Goal: Task Accomplishment & Management: Complete application form

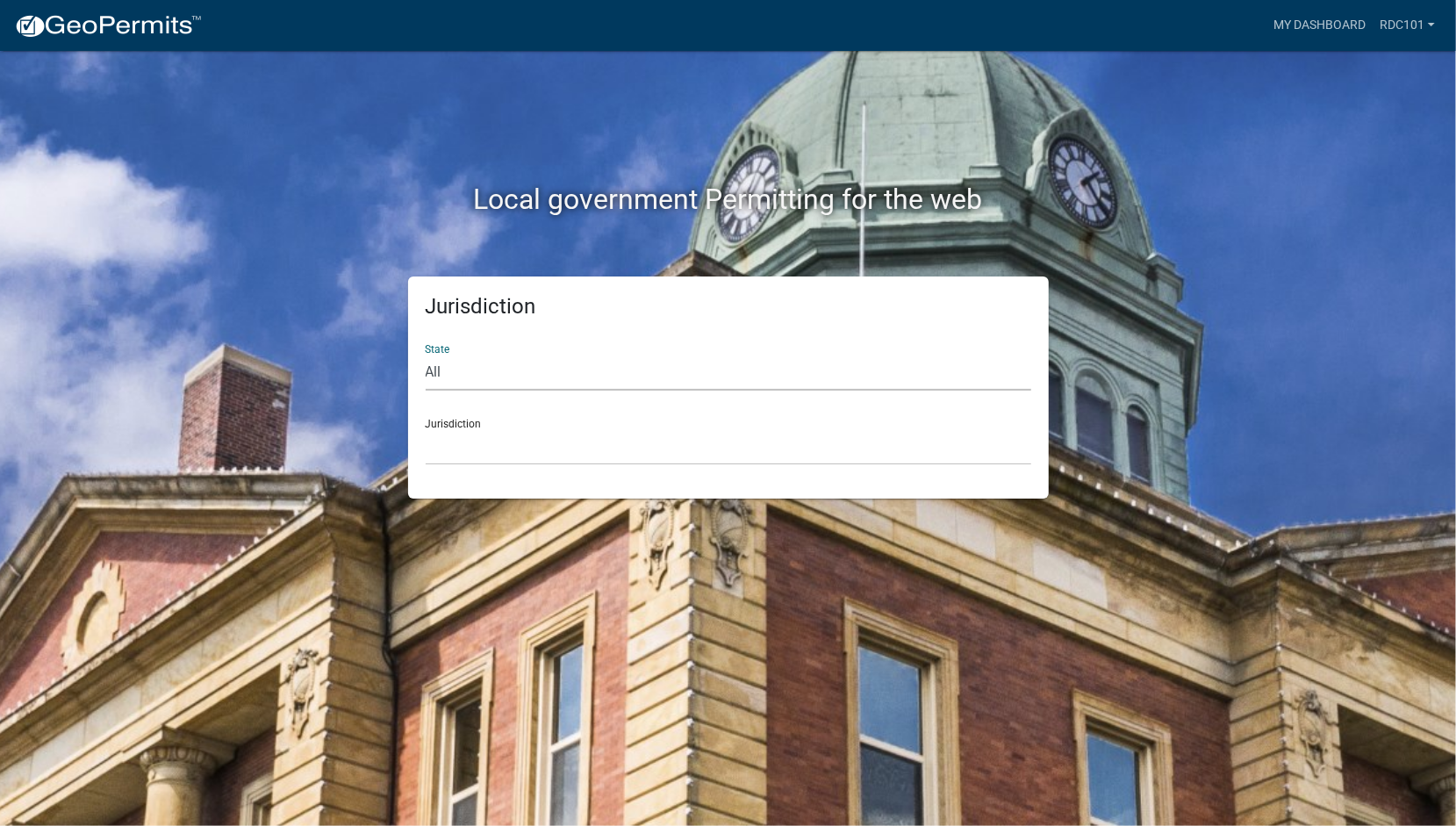
click at [444, 364] on select "All [US_STATE] [US_STATE] [US_STATE] [US_STATE] [US_STATE] [US_STATE] [US_STATE…" at bounding box center [728, 373] width 605 height 36
select select "[US_STATE]"
click at [426, 355] on select "All [US_STATE] [US_STATE] [US_STATE] [US_STATE] [US_STATE] [US_STATE] [US_STATE…" at bounding box center [728, 373] width 605 height 36
click at [534, 363] on select "All [US_STATE] [US_STATE] [US_STATE] [US_STATE] [US_STATE] [US_STATE] [US_STATE…" at bounding box center [728, 373] width 605 height 36
click at [474, 439] on select "City of [GEOGRAPHIC_DATA], [US_STATE] City of [GEOGRAPHIC_DATA], [US_STATE] Cit…" at bounding box center [728, 448] width 605 height 36
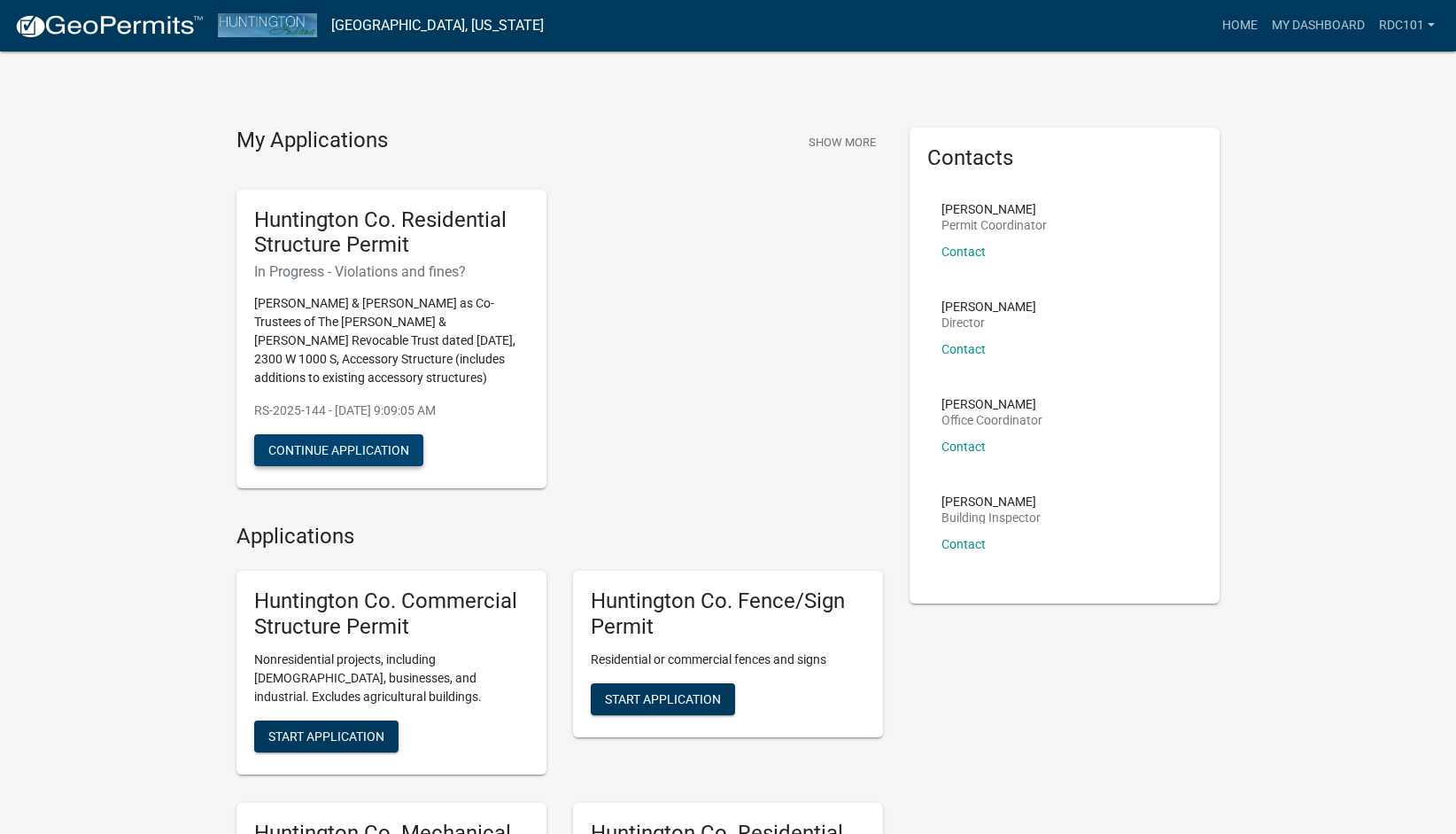
click at [389, 465] on button "Continue Application" at bounding box center [338, 450] width 169 height 32
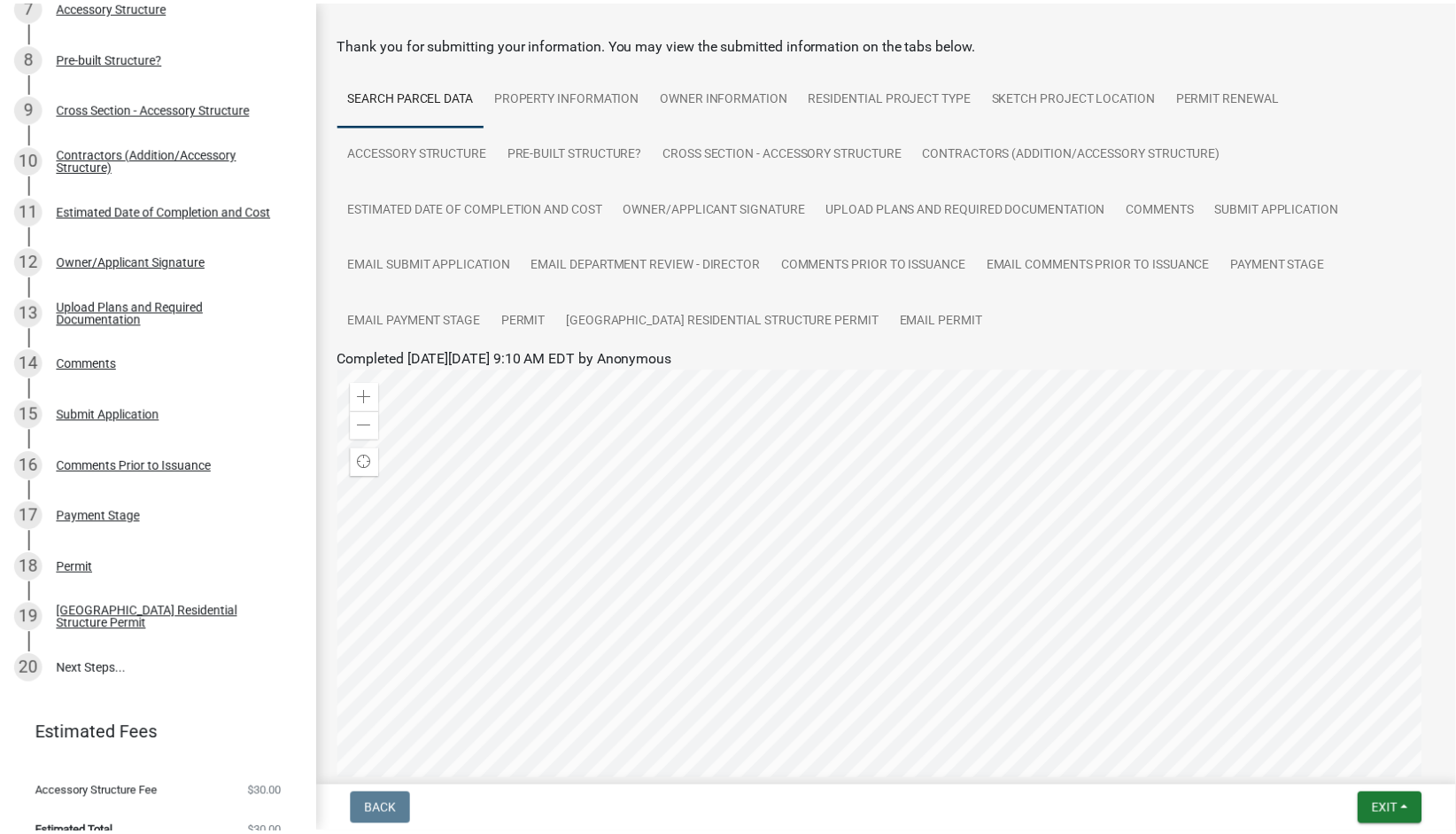
scroll to position [618, 0]
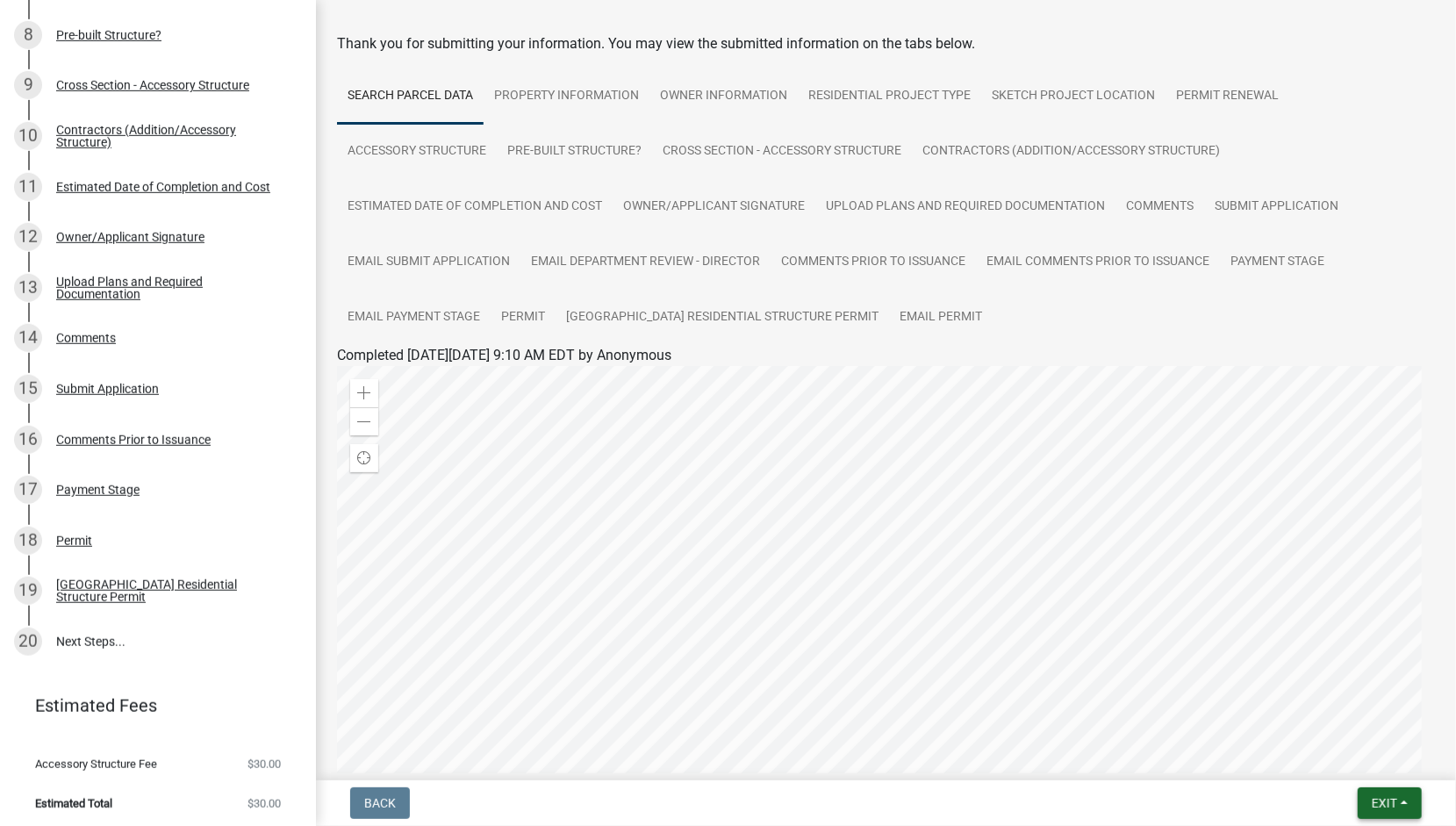
click at [1374, 809] on span "Exit" at bounding box center [1384, 802] width 26 height 14
click at [1332, 765] on button "Save & Exit" at bounding box center [1352, 757] width 140 height 43
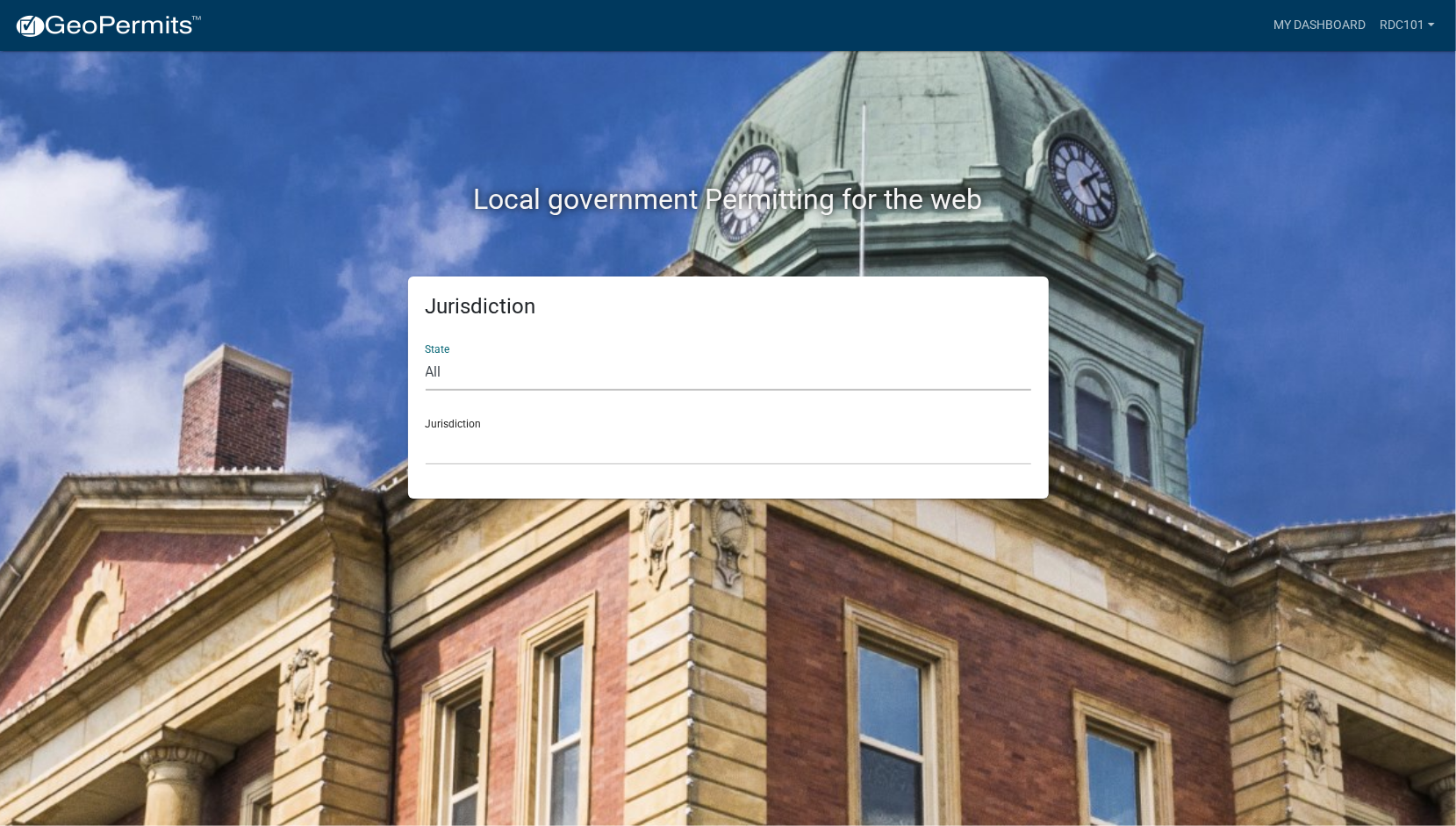
click at [461, 365] on select "All [US_STATE] [US_STATE] [US_STATE] [US_STATE] [US_STATE] [US_STATE] [US_STATE…" at bounding box center [728, 373] width 605 height 36
select select "[US_STATE]"
click at [426, 355] on select "All [US_STATE] [US_STATE] [US_STATE] [US_STATE] [US_STATE] [US_STATE] [US_STATE…" at bounding box center [728, 373] width 605 height 36
click at [490, 449] on select "City of [GEOGRAPHIC_DATA], [US_STATE] City of [GEOGRAPHIC_DATA], [US_STATE] Cit…" at bounding box center [728, 448] width 605 height 36
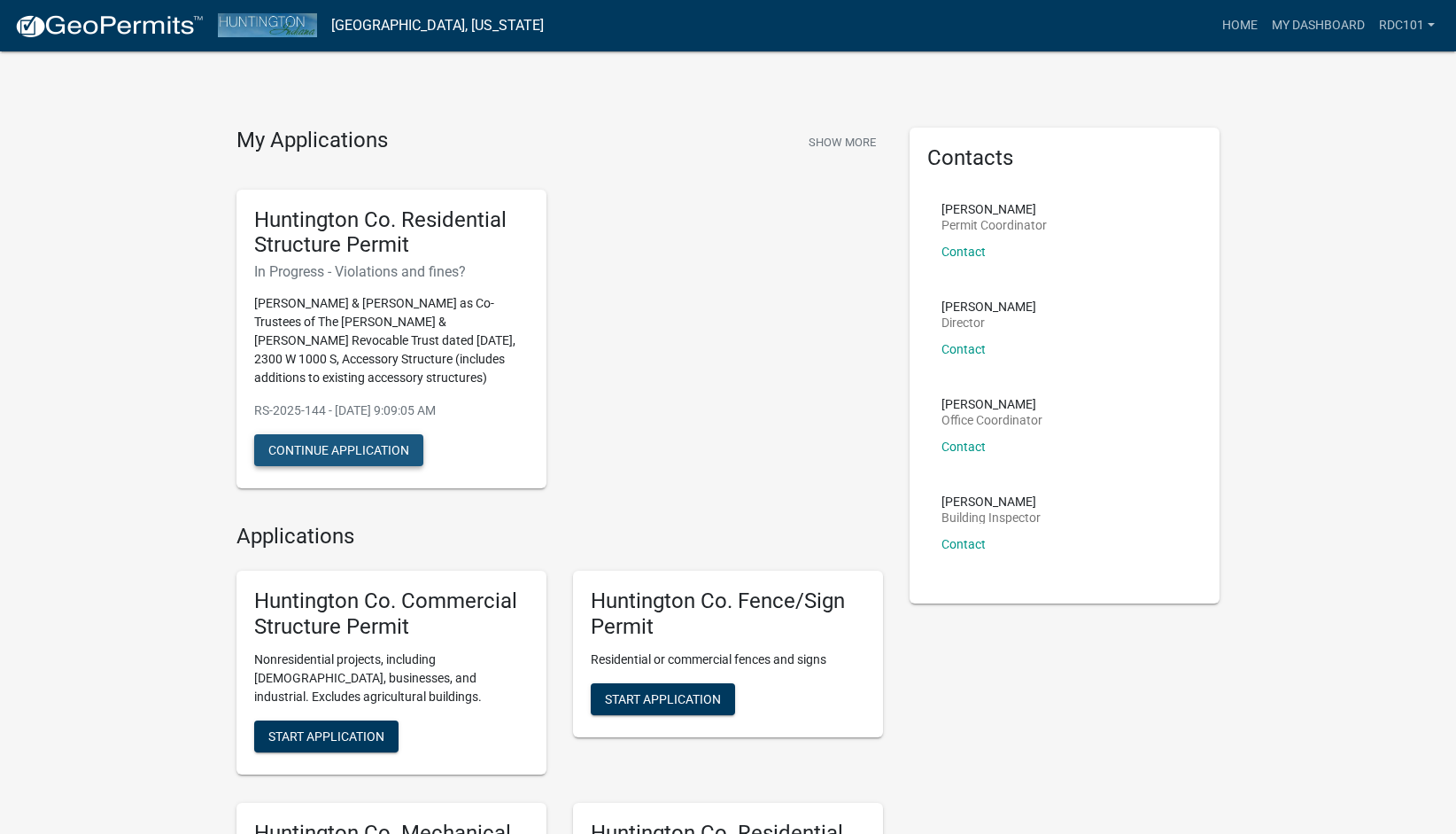
click at [361, 466] on button "Continue Application" at bounding box center [338, 450] width 169 height 32
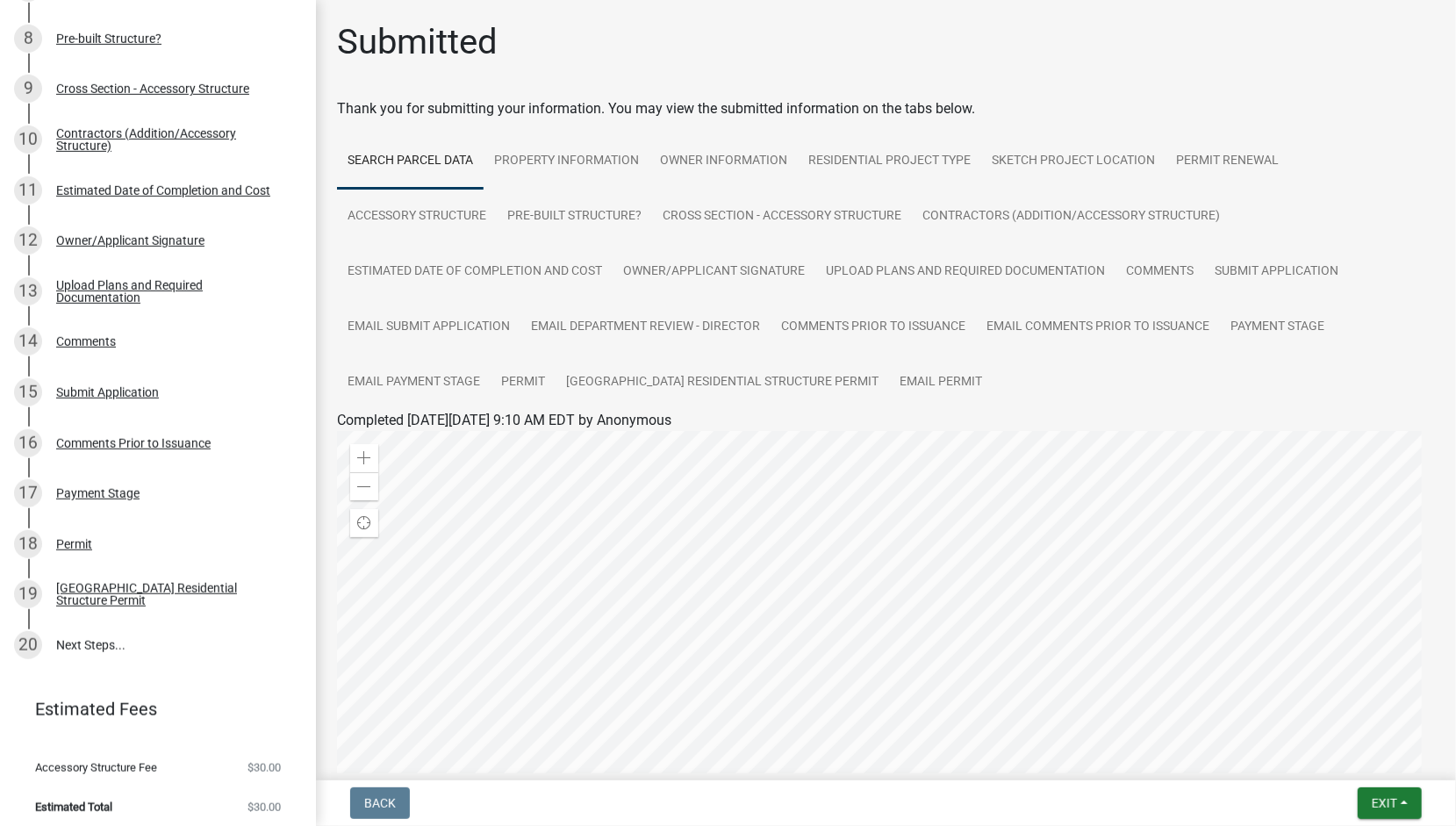
scroll to position [612, 0]
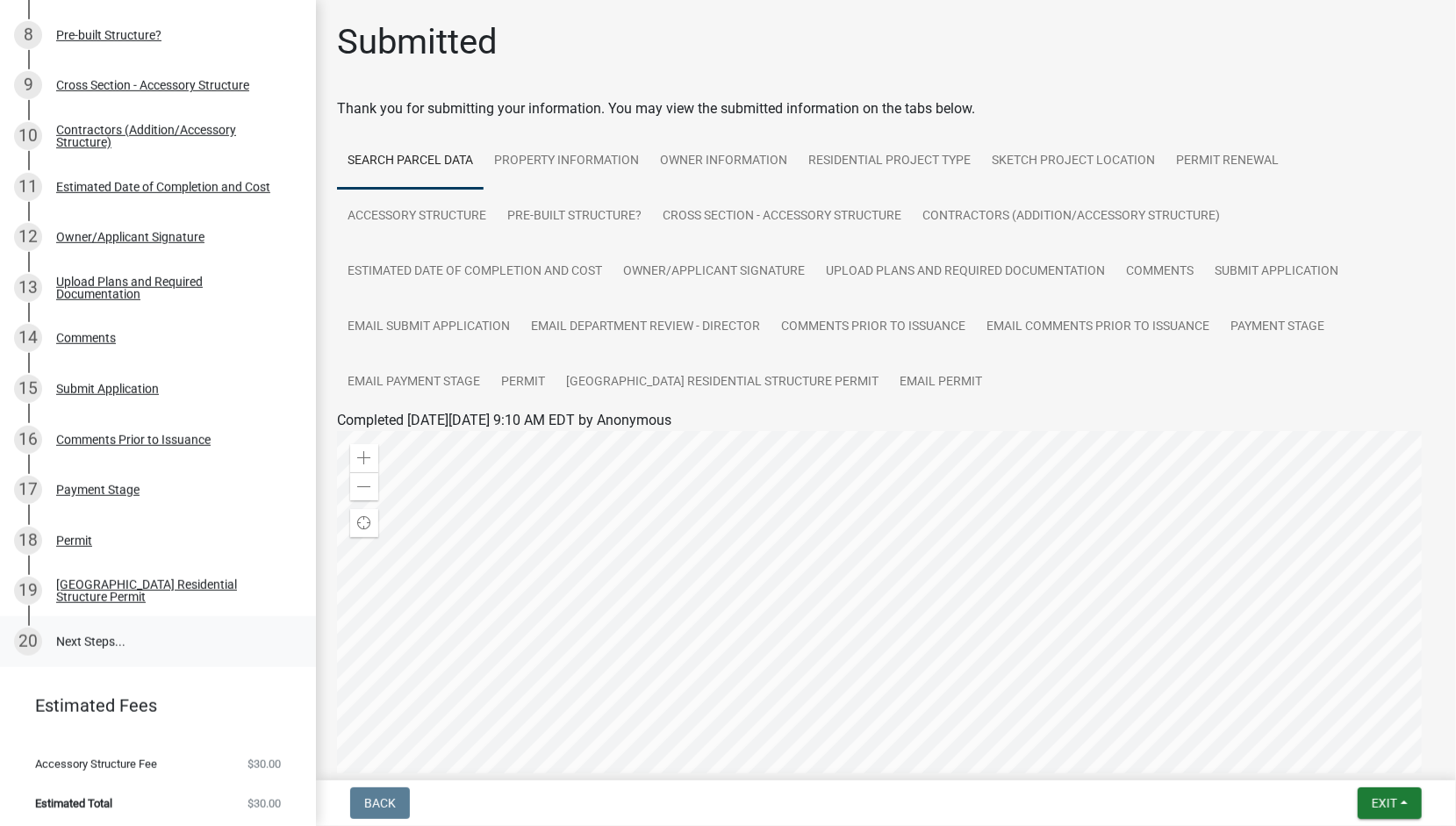
click at [100, 640] on link "20 Next Steps..." at bounding box center [158, 641] width 316 height 51
click at [73, 636] on link "20 Next Steps..." at bounding box center [158, 641] width 316 height 51
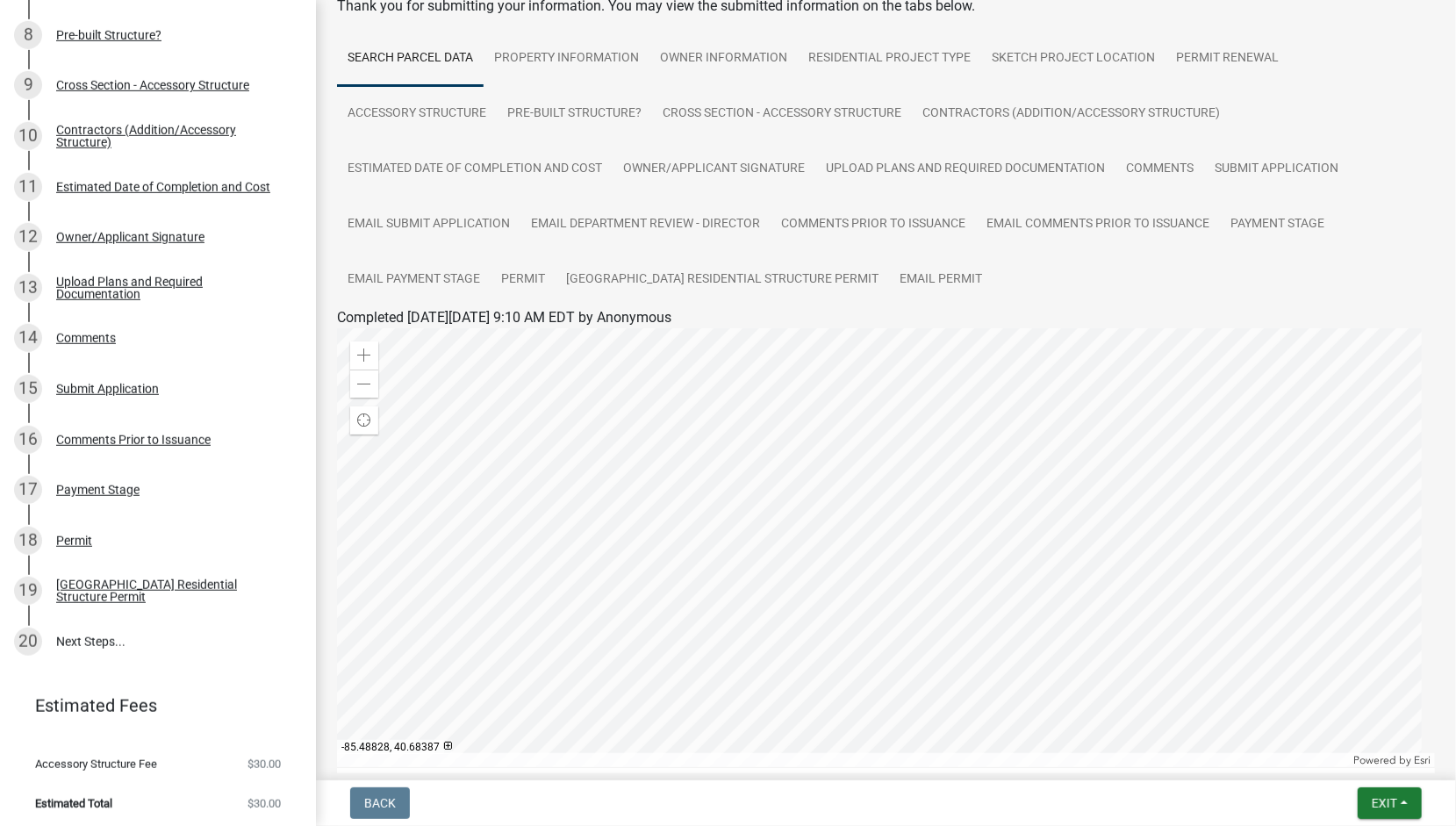
scroll to position [0, 0]
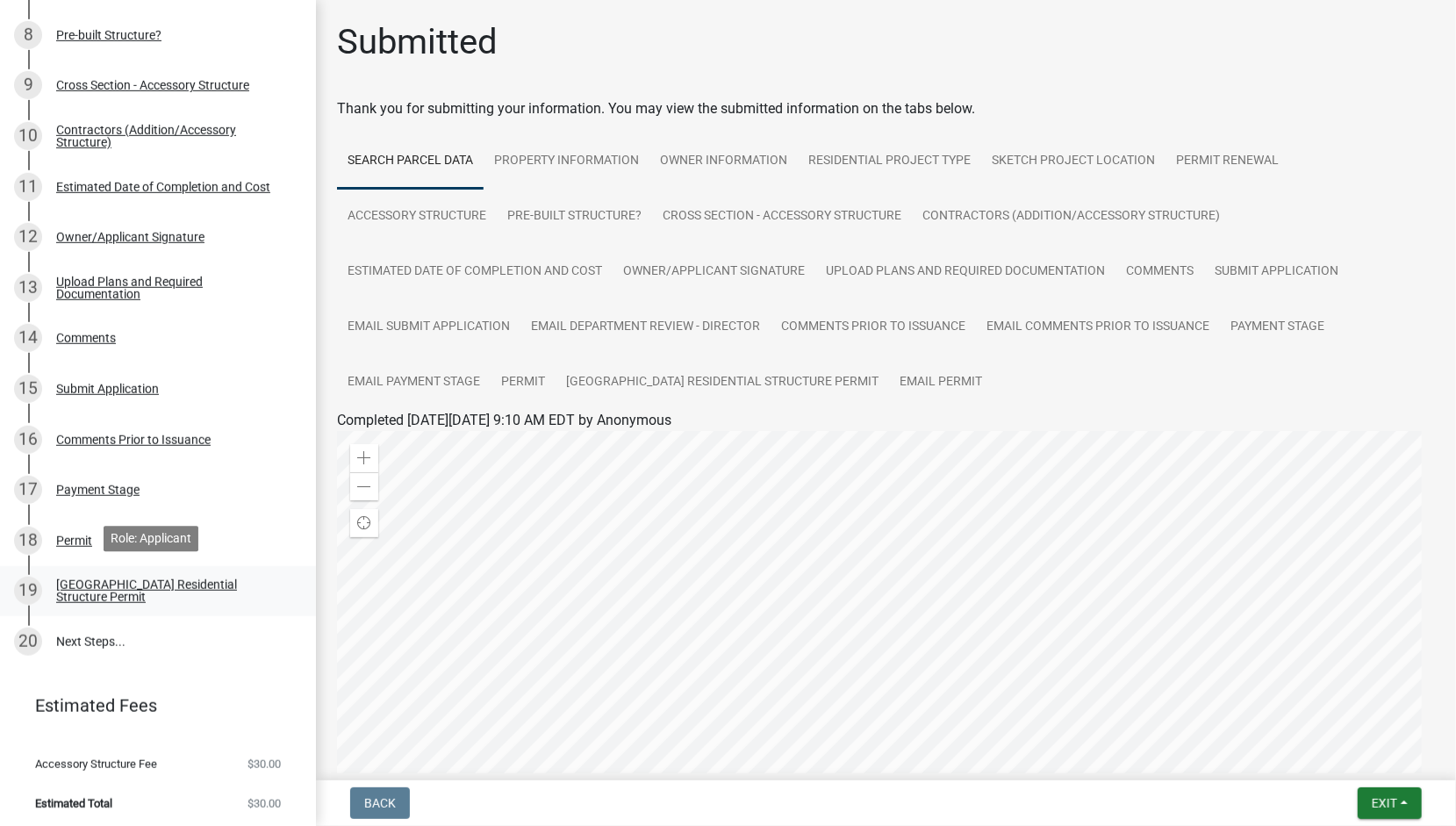
click at [103, 584] on div "[GEOGRAPHIC_DATA] Residential Structure Permit" at bounding box center [171, 590] width 232 height 25
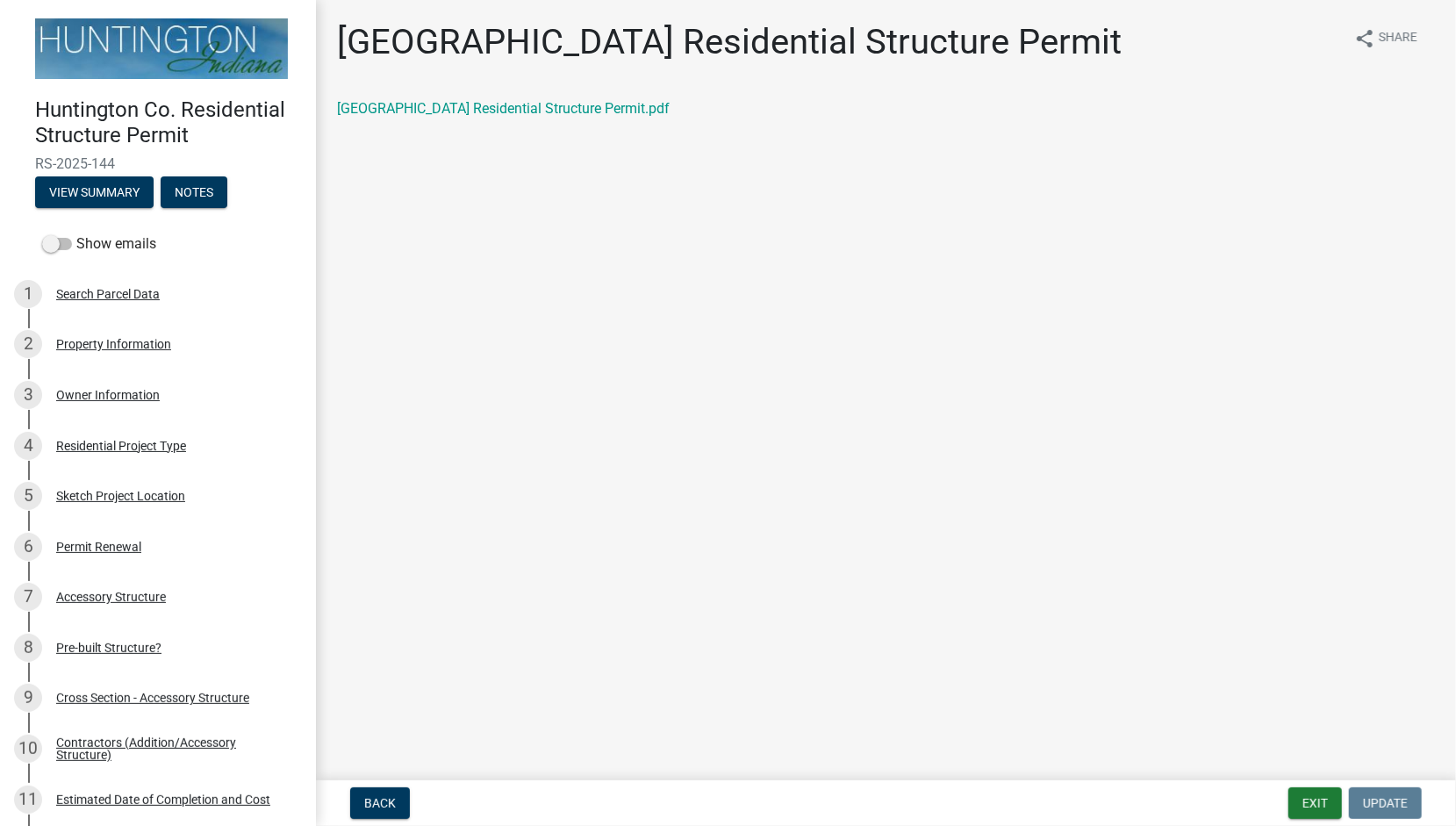
click at [188, 34] on img at bounding box center [161, 48] width 253 height 61
click at [379, 797] on span "Back" at bounding box center [379, 802] width 31 height 14
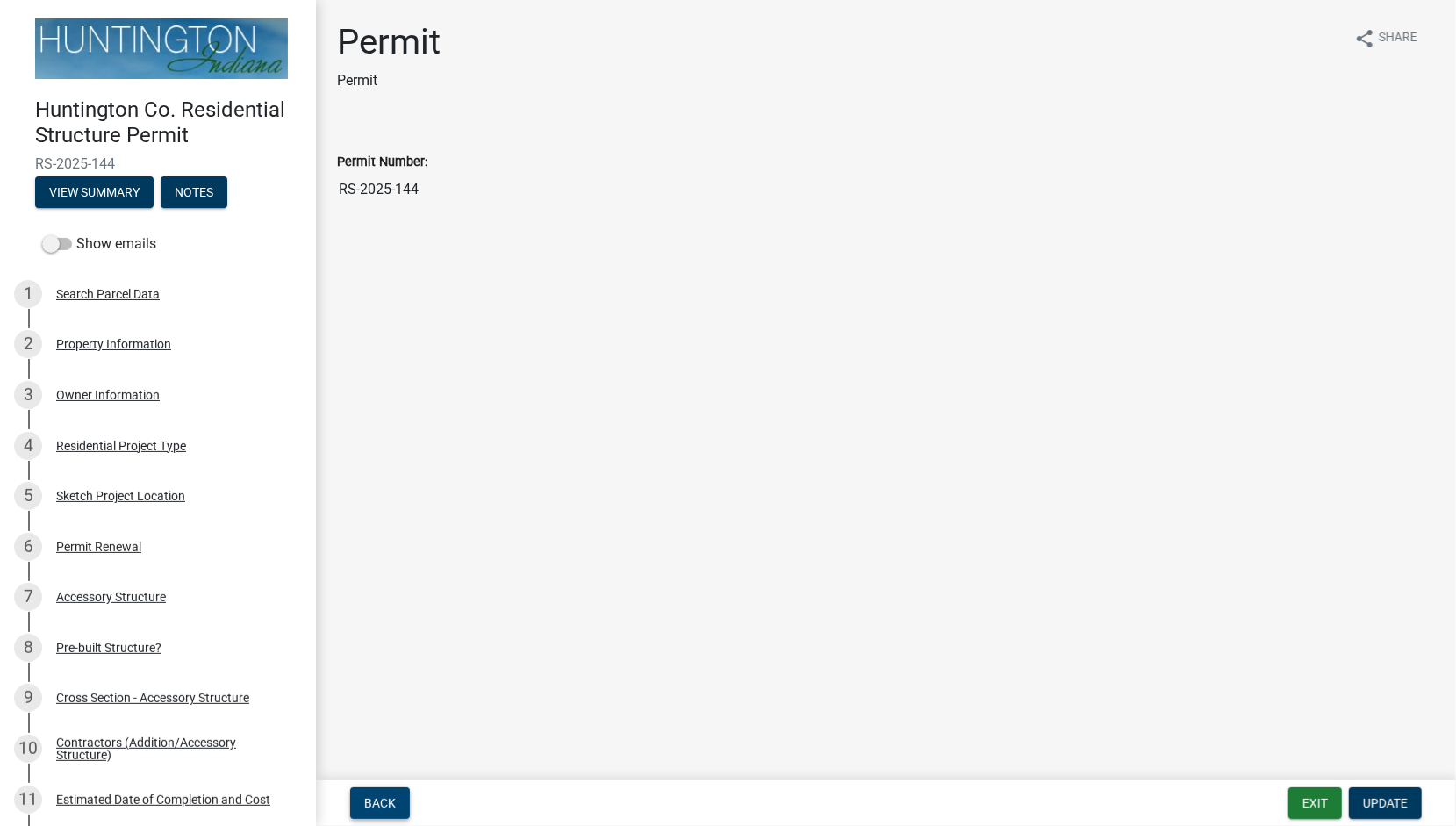
click at [379, 797] on span "Back" at bounding box center [379, 802] width 31 height 14
click at [1314, 808] on button "Exit" at bounding box center [1315, 802] width 54 height 31
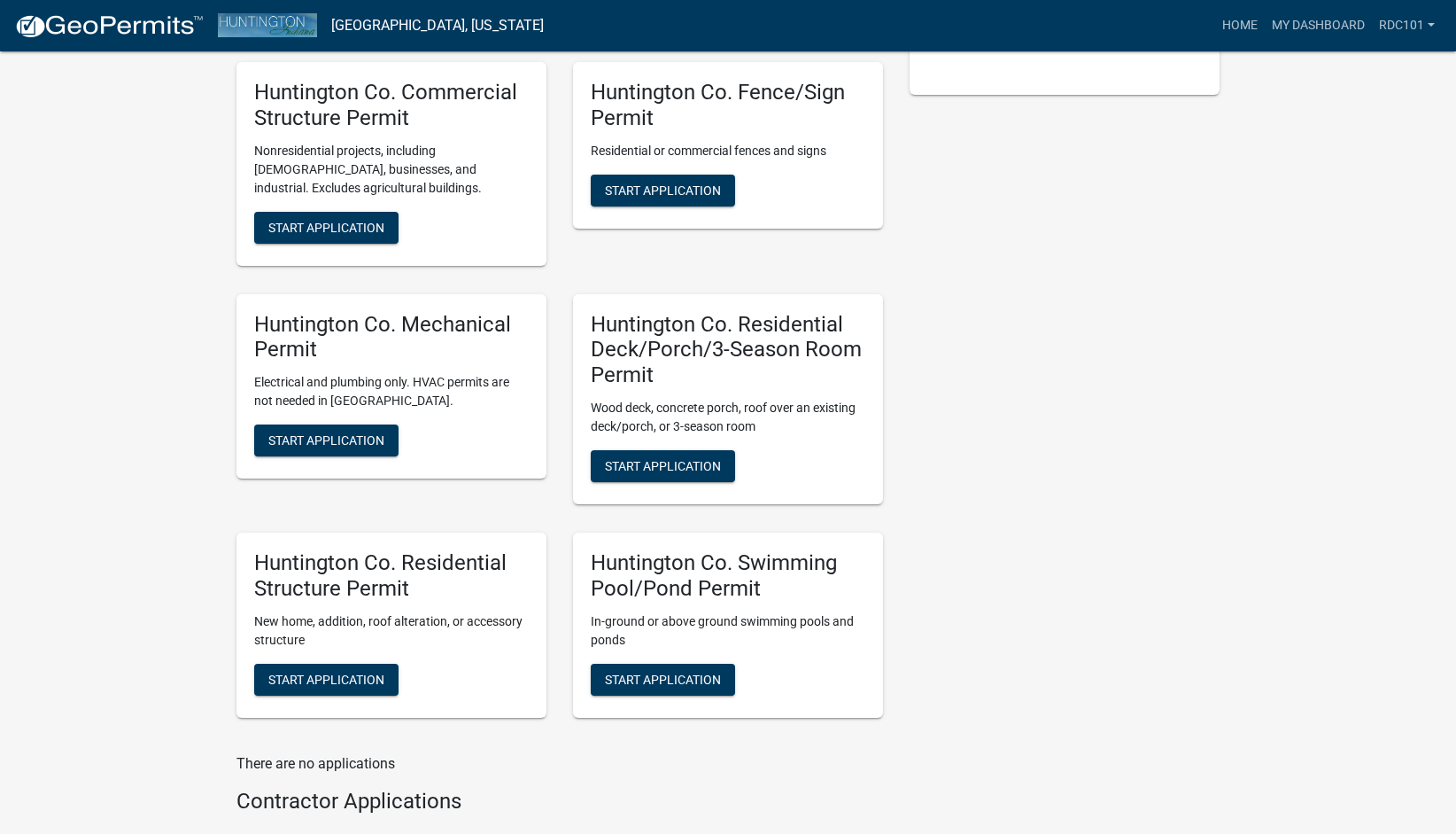
scroll to position [510, 0]
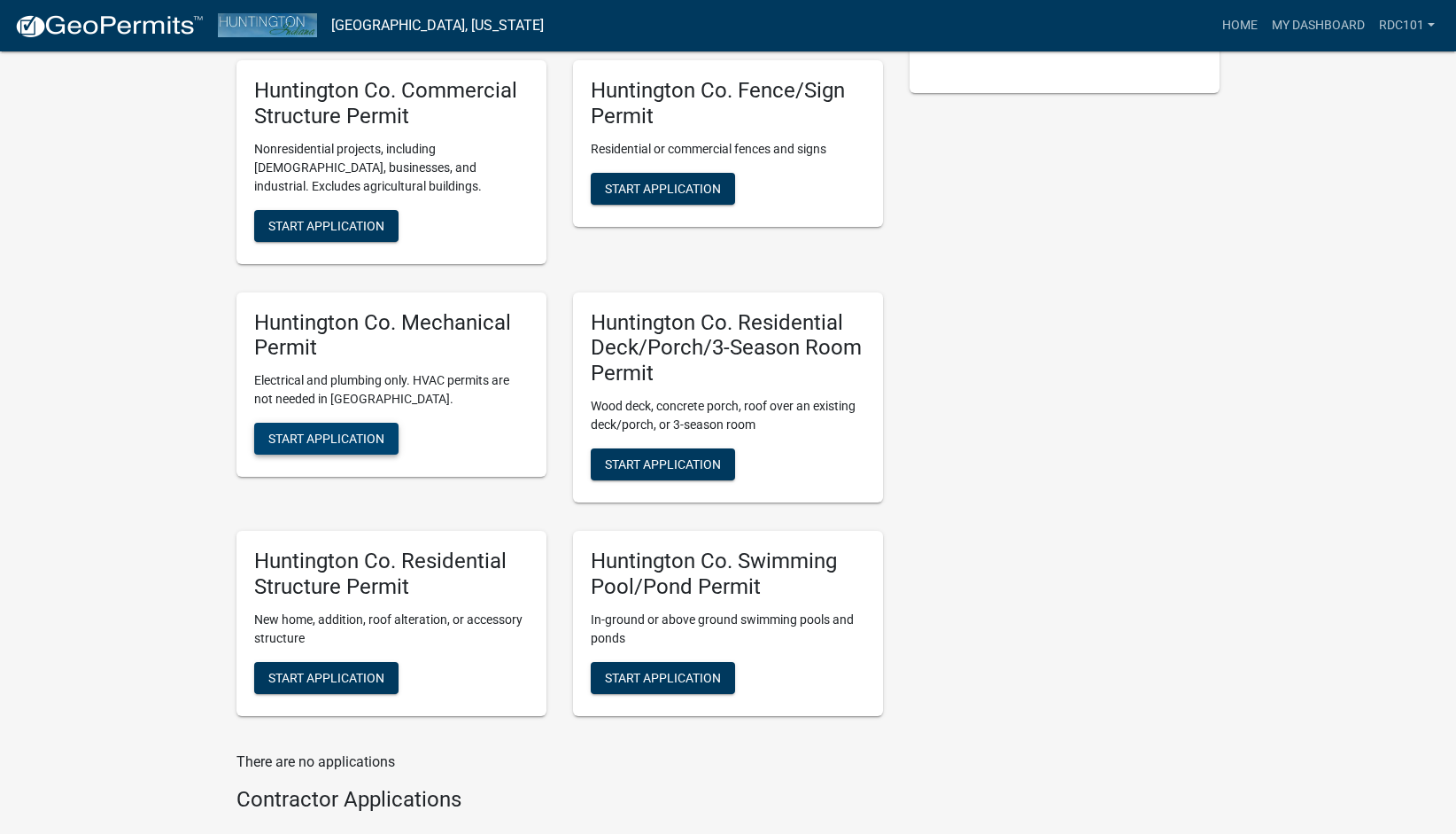
click at [332, 446] on span "Start Application" at bounding box center [327, 438] width 116 height 14
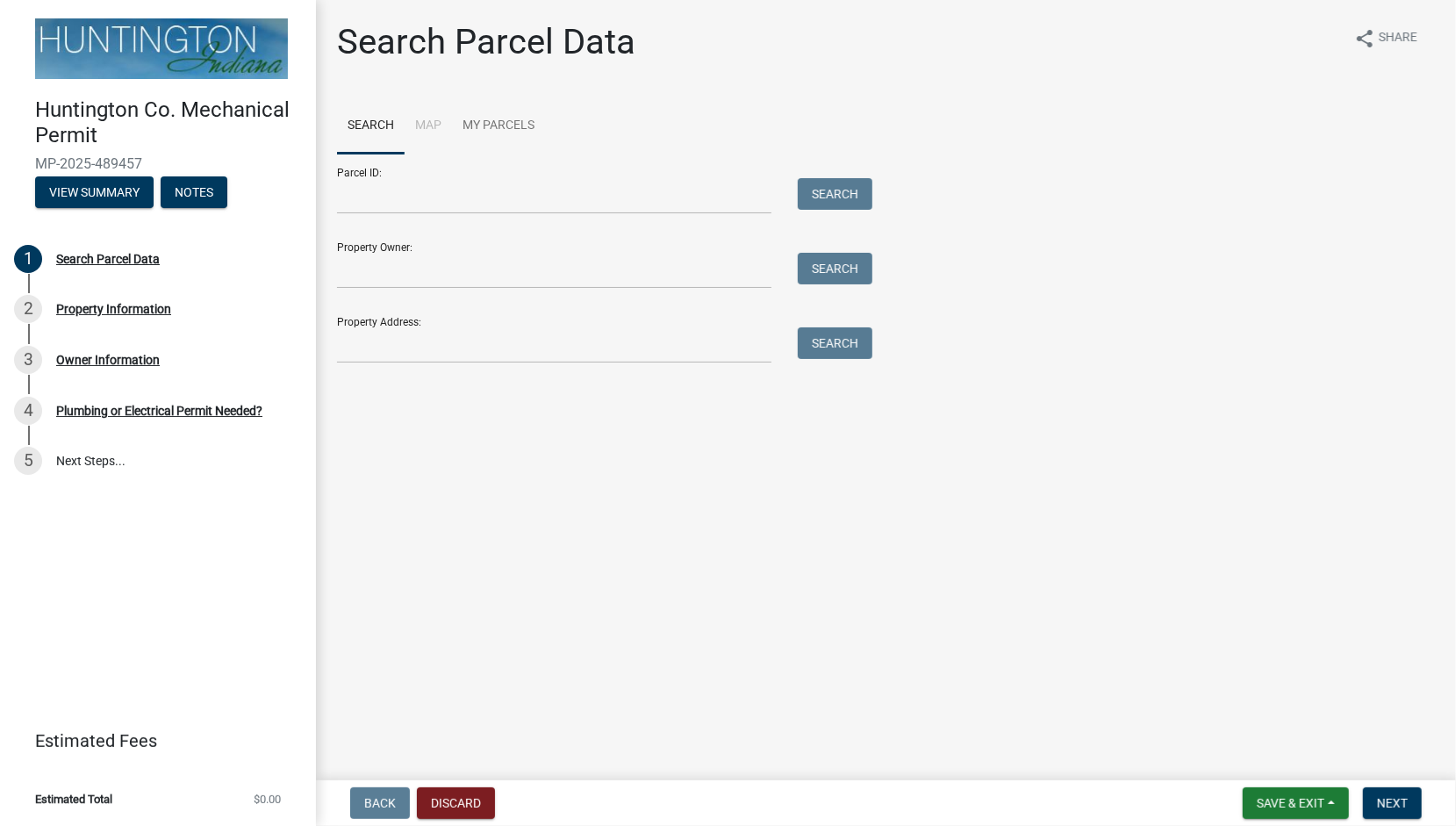
click at [348, 172] on div "Parcel ID: Search" at bounding box center [600, 184] width 527 height 61
click at [396, 197] on input "Parcel ID:" at bounding box center [553, 196] width 434 height 36
click at [459, 271] on input "Property Owner:" at bounding box center [553, 271] width 434 height 36
type input "[PERSON_NAME]"
click at [815, 269] on button "Search" at bounding box center [834, 268] width 75 height 31
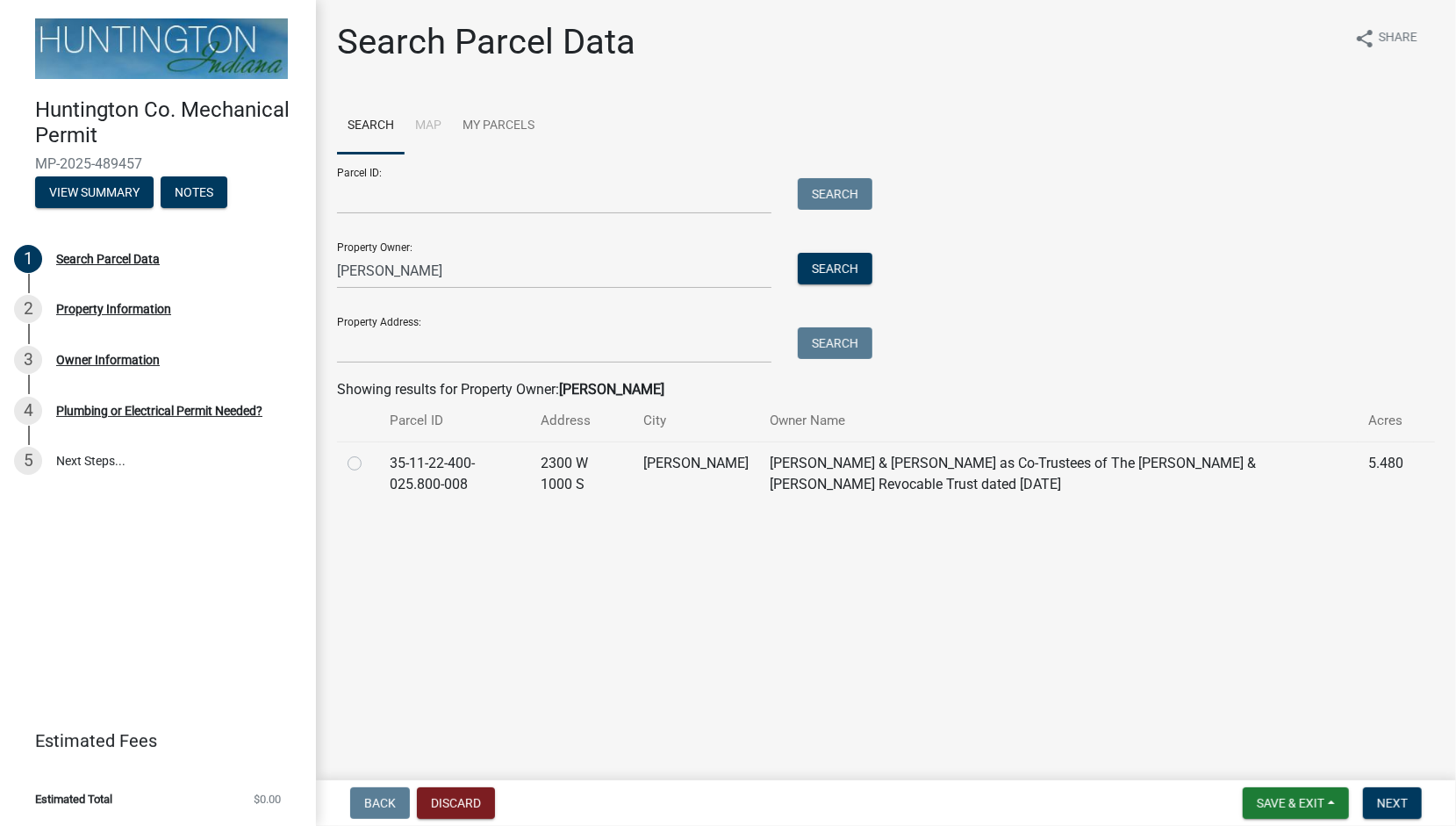
click at [369, 453] on label at bounding box center [369, 453] width 0 height 0
click at [369, 465] on input "radio" at bounding box center [375, 459] width 11 height 11
radio input "true"
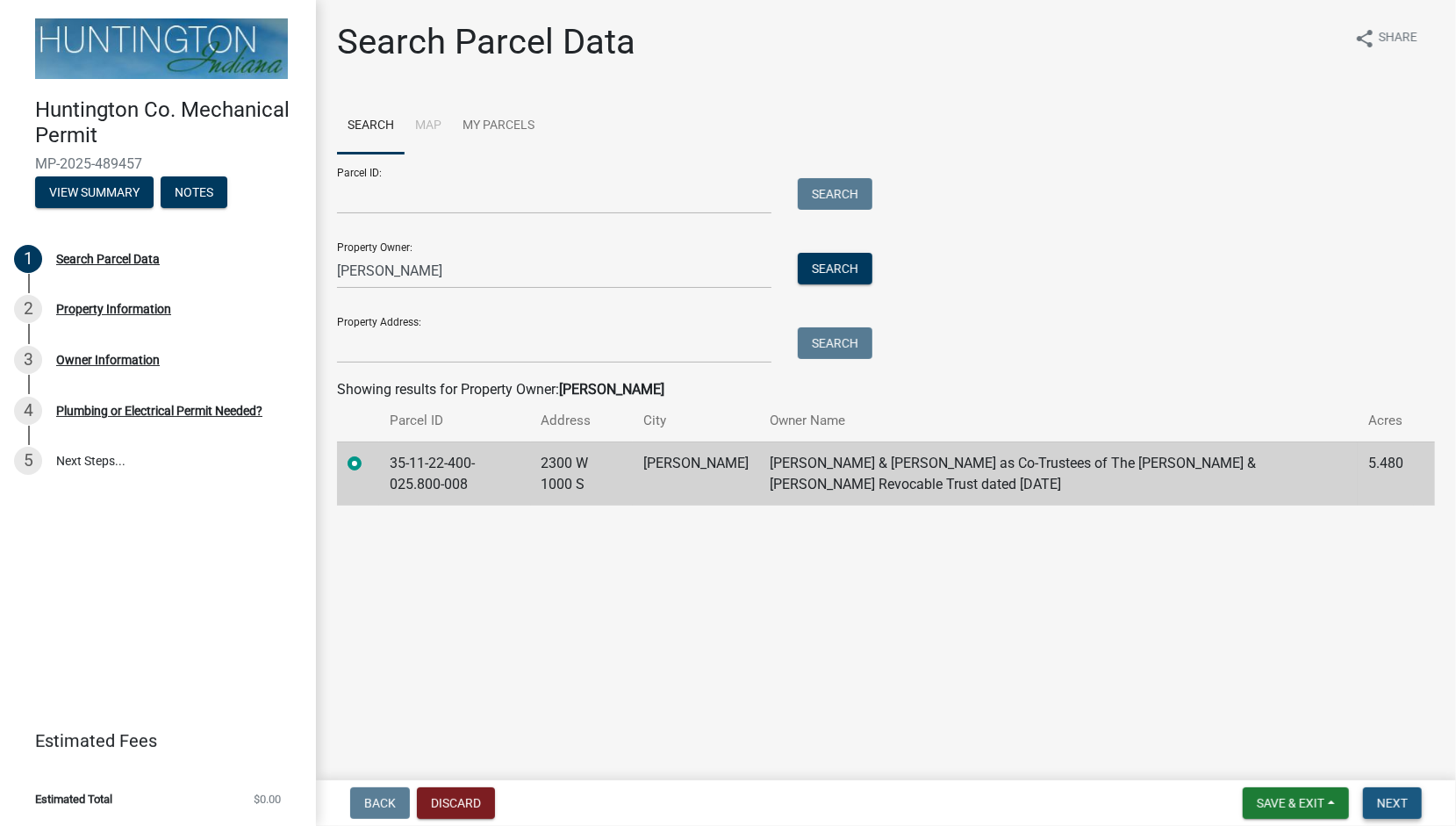
click at [1381, 796] on span "Next" at bounding box center [1392, 802] width 30 height 14
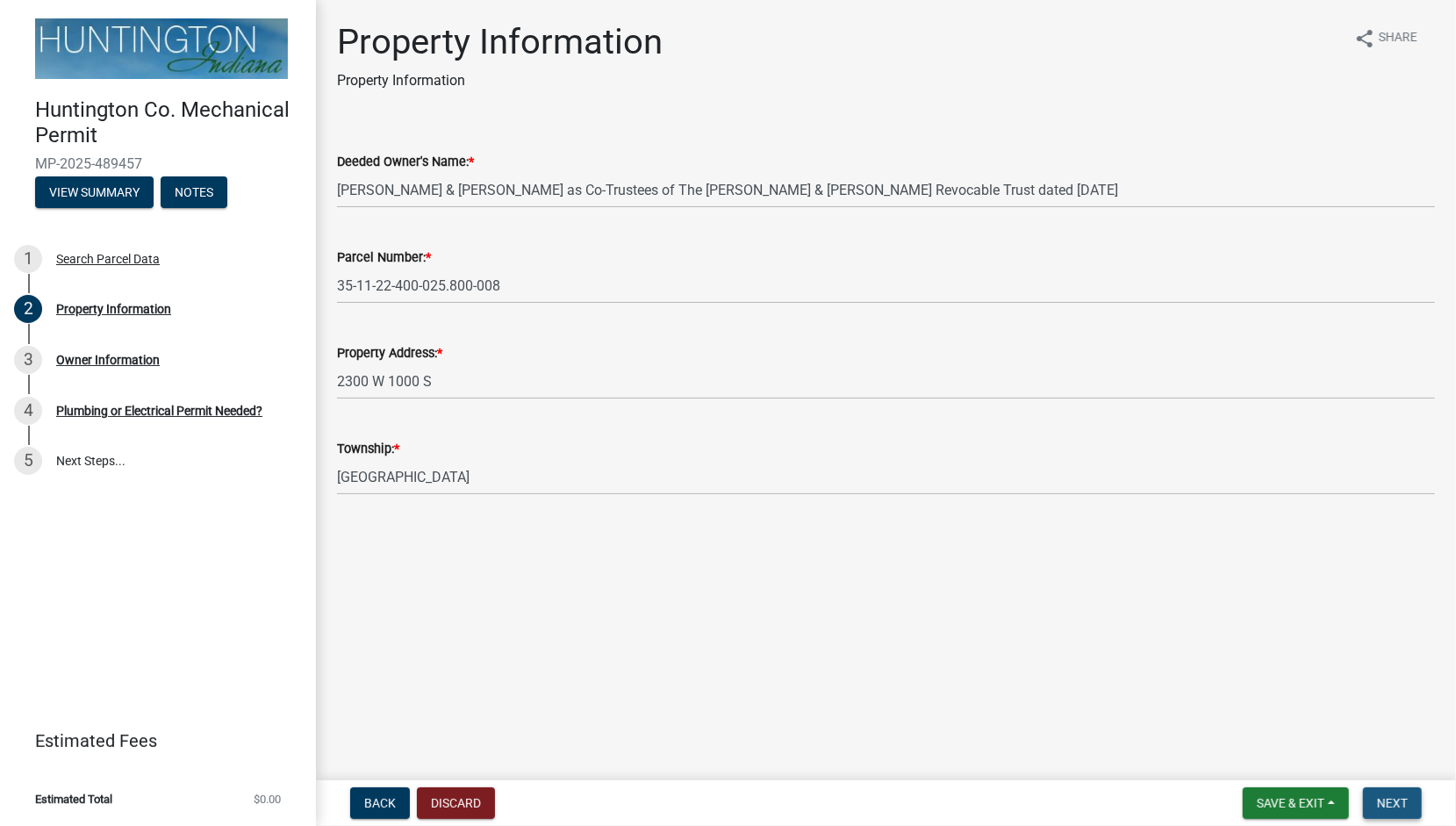
click at [1394, 794] on button "Next" at bounding box center [1393, 802] width 59 height 31
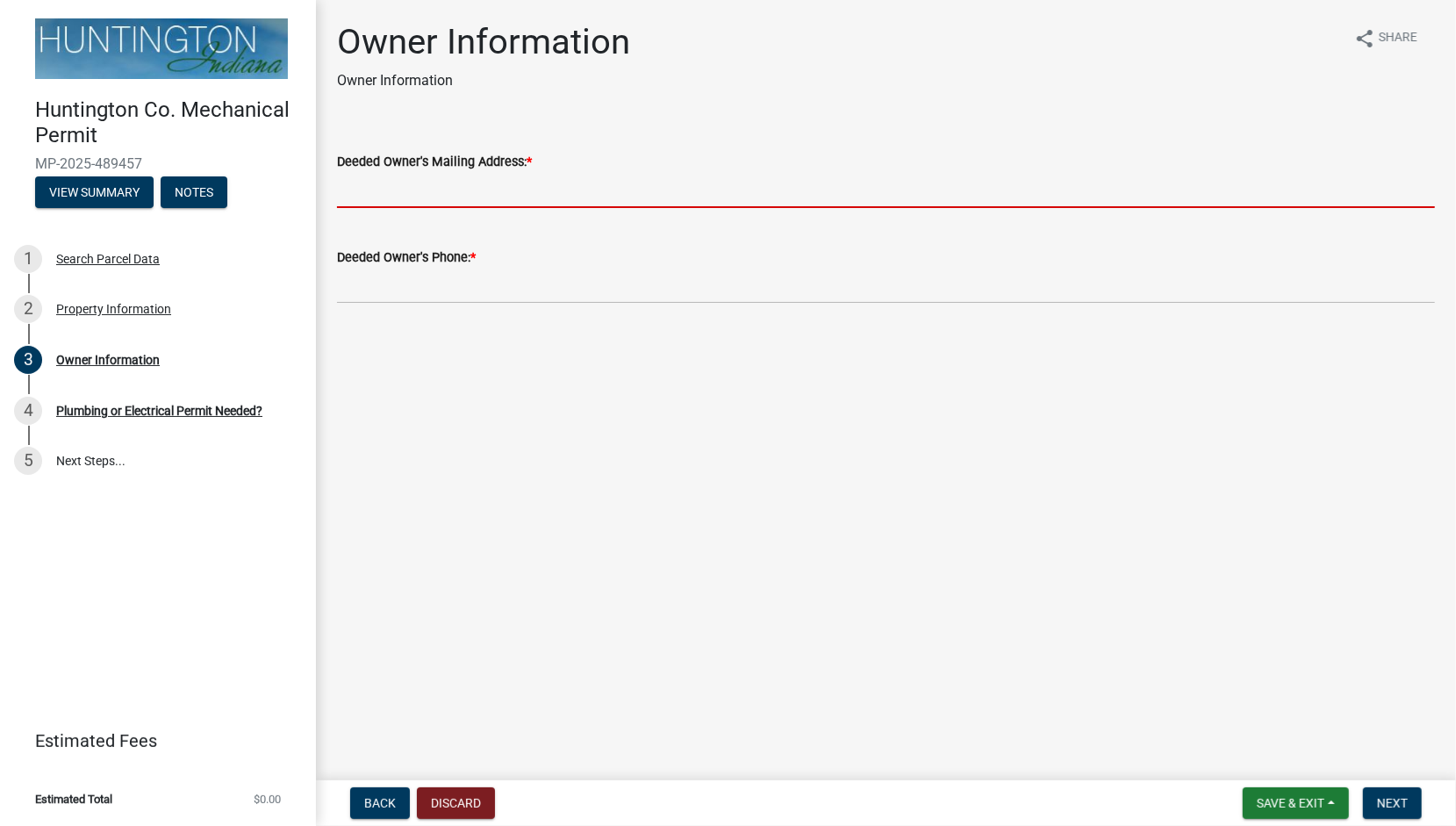
click at [422, 179] on input "Deeded Owner's Mailing Address: *" at bounding box center [886, 190] width 1097 height 36
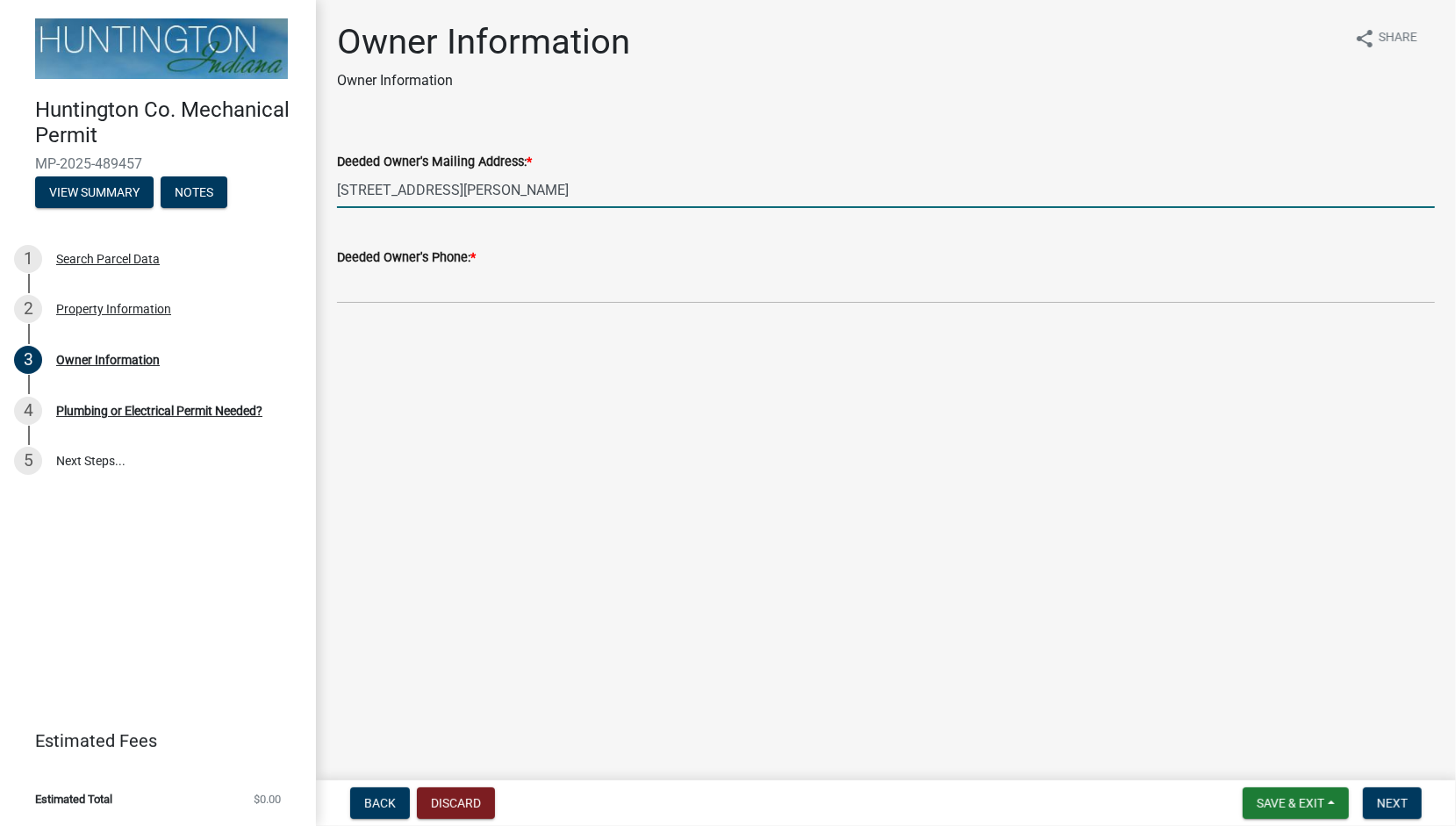
click at [430, 191] on input "[STREET_ADDRESS][PERSON_NAME]" at bounding box center [886, 190] width 1097 height 36
type input "[STREET_ADDRESS][PERSON_NAME]"
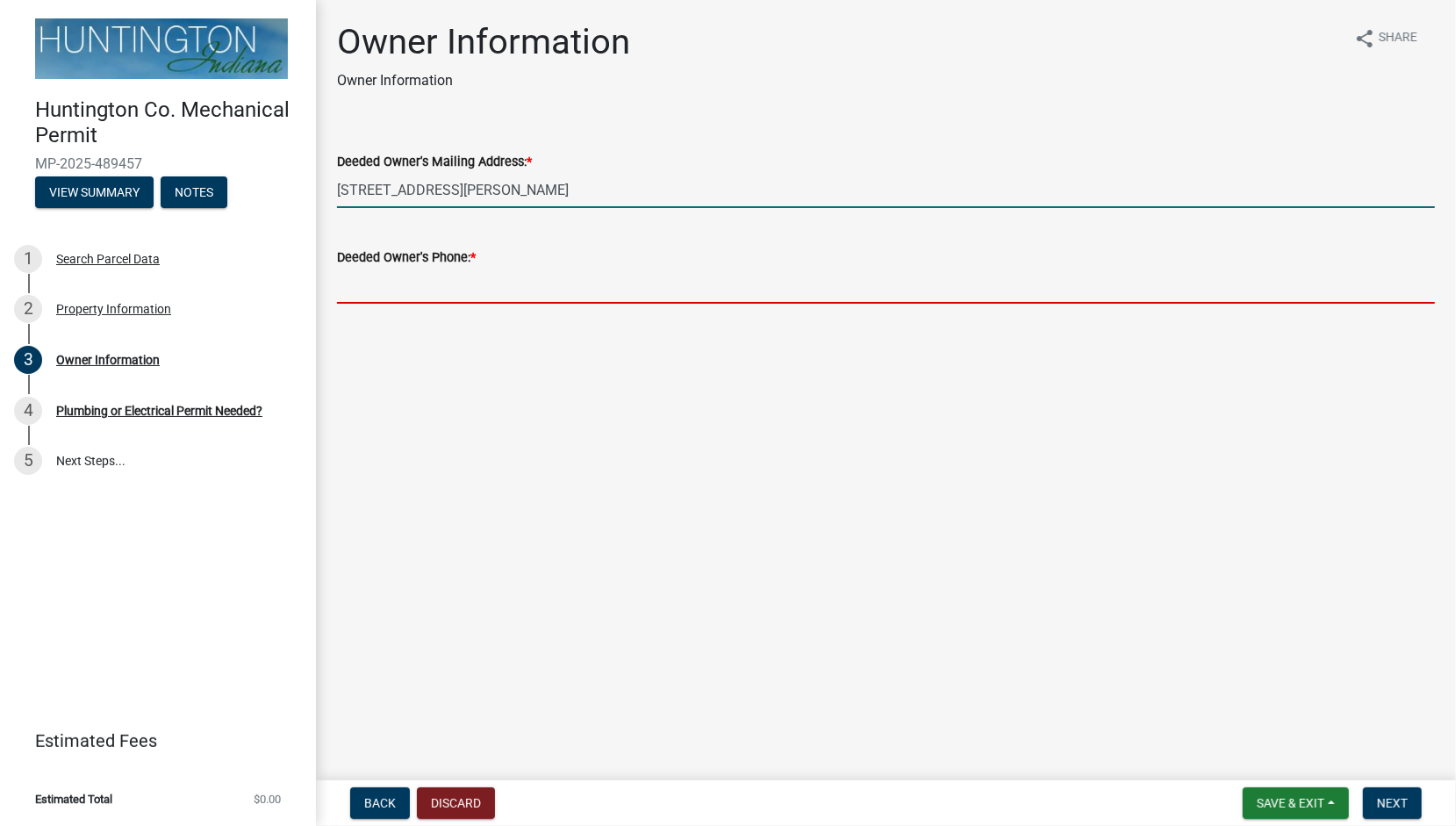
click at [392, 293] on input "Deeded Owner's Phone: *" at bounding box center [886, 286] width 1097 height 36
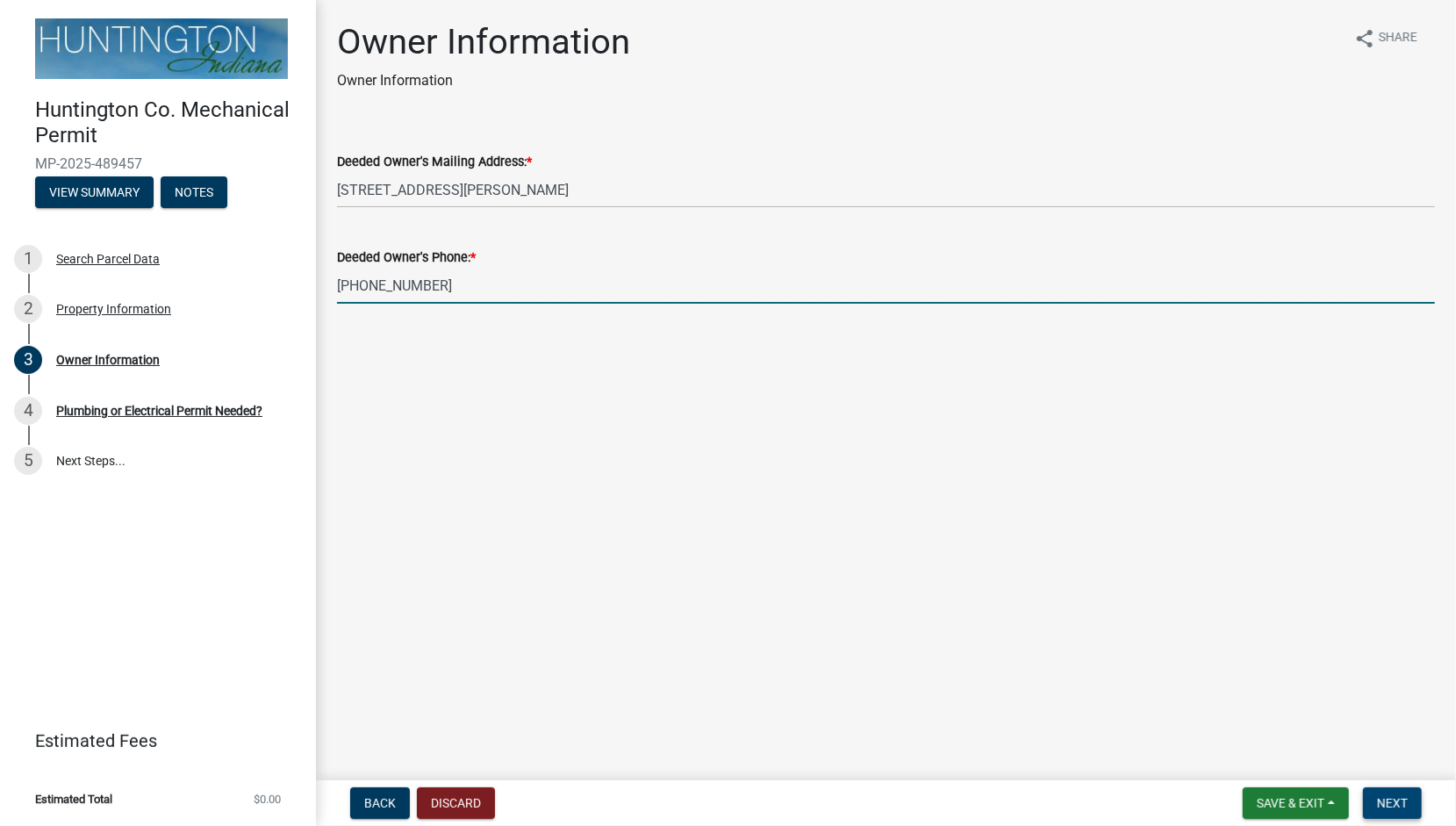
type input "[PHONE_NUMBER]"
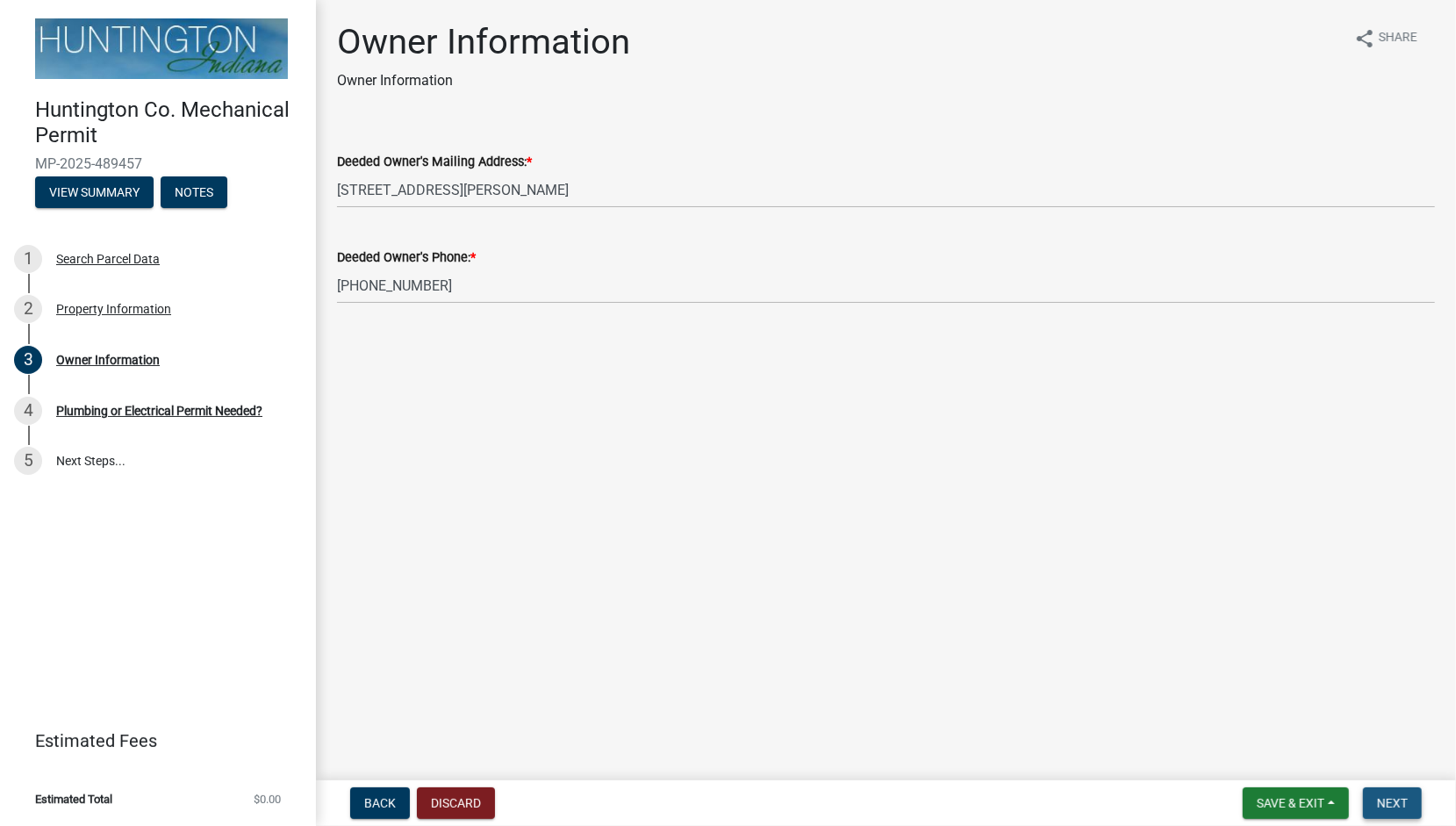
click at [1406, 797] on span "Next" at bounding box center [1392, 802] width 30 height 14
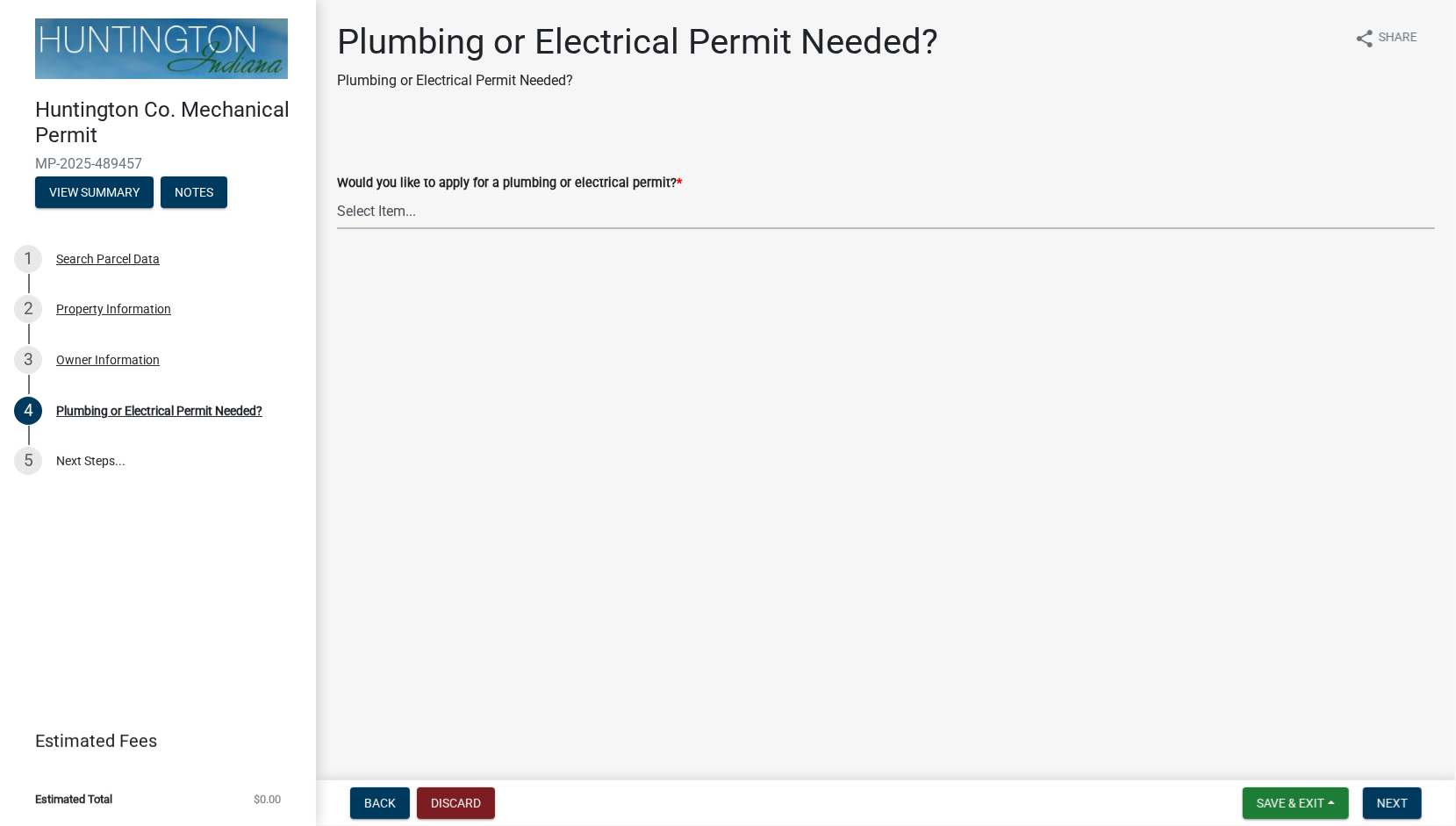
click at [418, 209] on select "Select Item... plumbing electrical" at bounding box center [886, 211] width 1097 height 36
click at [337, 193] on select "Select Item... plumbing electrical" at bounding box center [886, 211] width 1097 height 36
select select "82bdcc69-8734-43af-a4fa-e76f8d275e41"
click at [1385, 807] on span "Next" at bounding box center [1392, 802] width 30 height 14
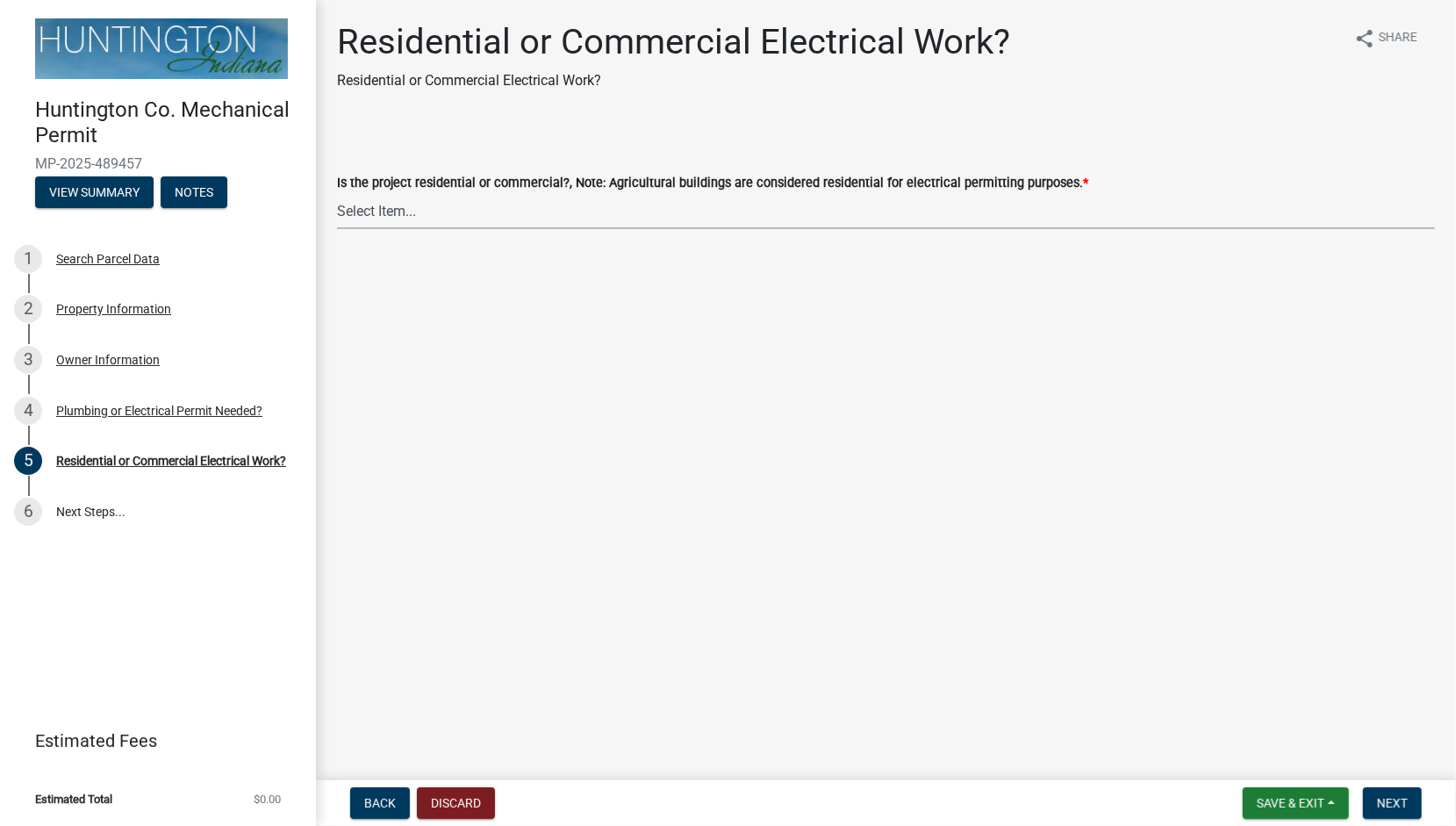
click at [406, 205] on select "Select Item... Residential Commercial" at bounding box center [886, 211] width 1097 height 36
click at [337, 193] on select "Select Item... Residential Commercial" at bounding box center [886, 211] width 1097 height 36
select select "3db72f89-ebf7-44a2-a43c-36ed77a05272"
click at [1388, 797] on span "Next" at bounding box center [1392, 802] width 30 height 14
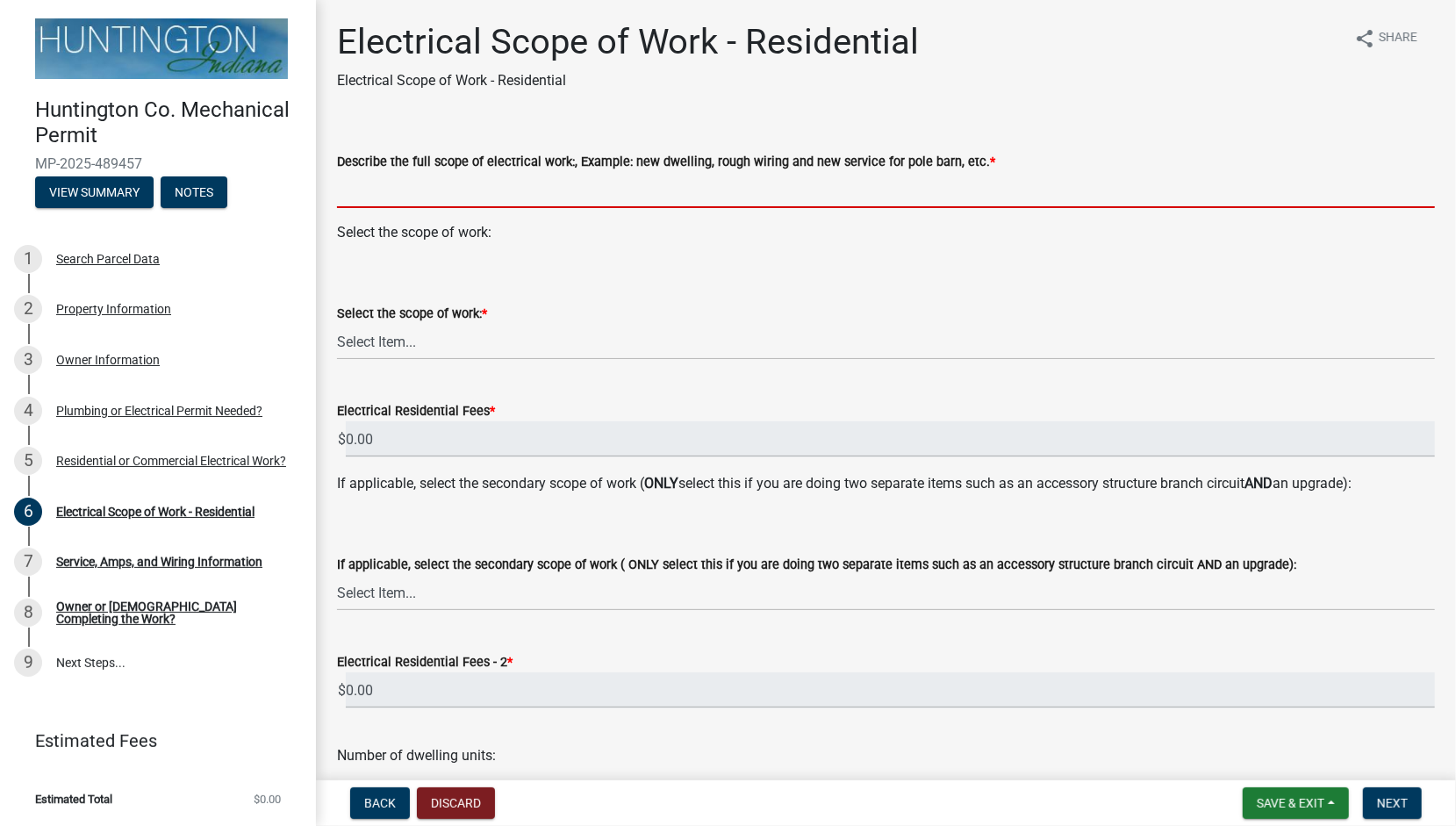
click at [383, 201] on input "Describe the full scope of electrical work:, Example: new dwelling, rough wirin…" at bounding box center [886, 190] width 1097 height 36
type input "r"
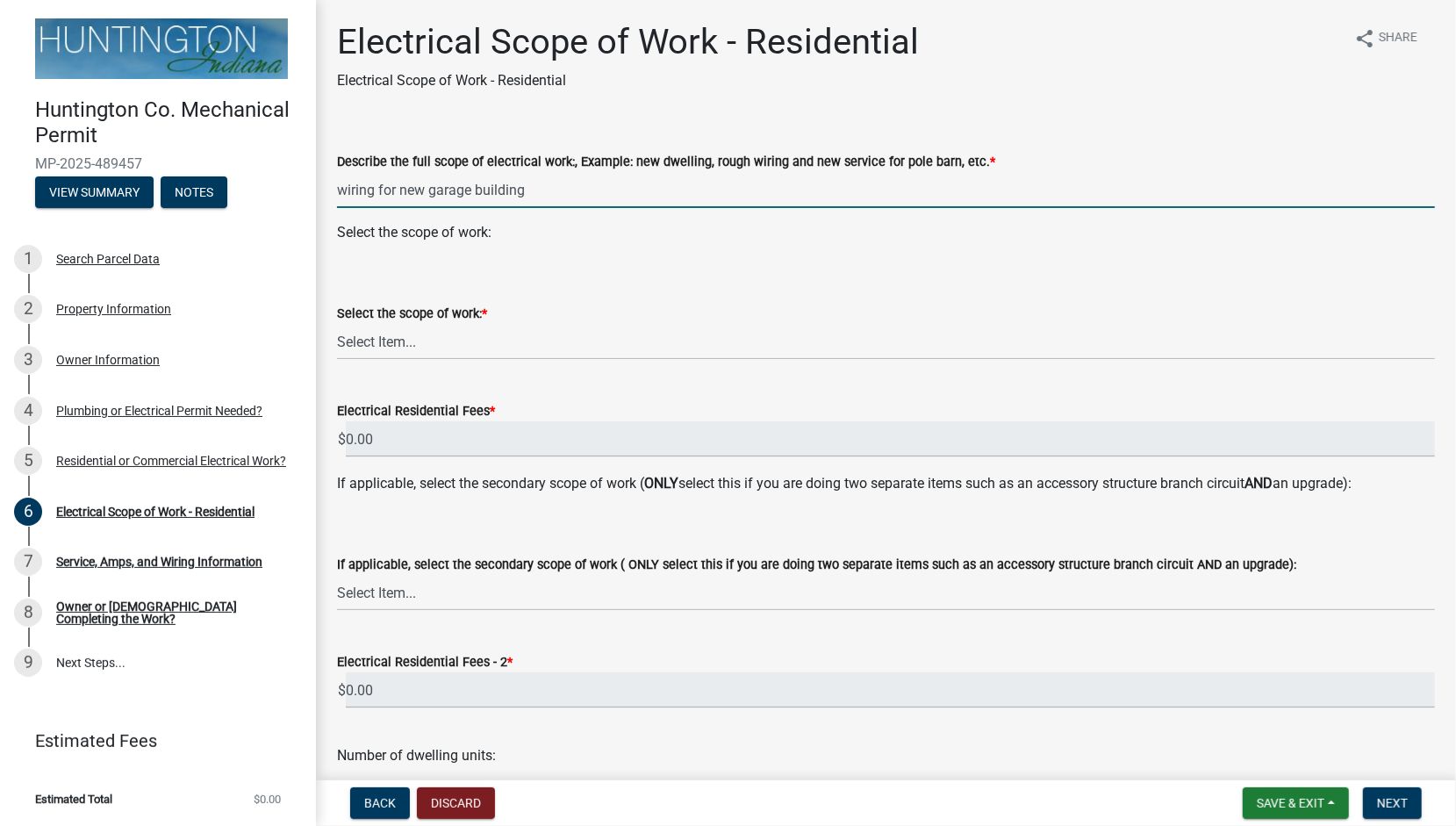
type input "wiring for new garage building"
click at [381, 345] on select "Select Item... New Service (new meter base installation) Upgrade (includes relo…" at bounding box center [886, 342] width 1097 height 36
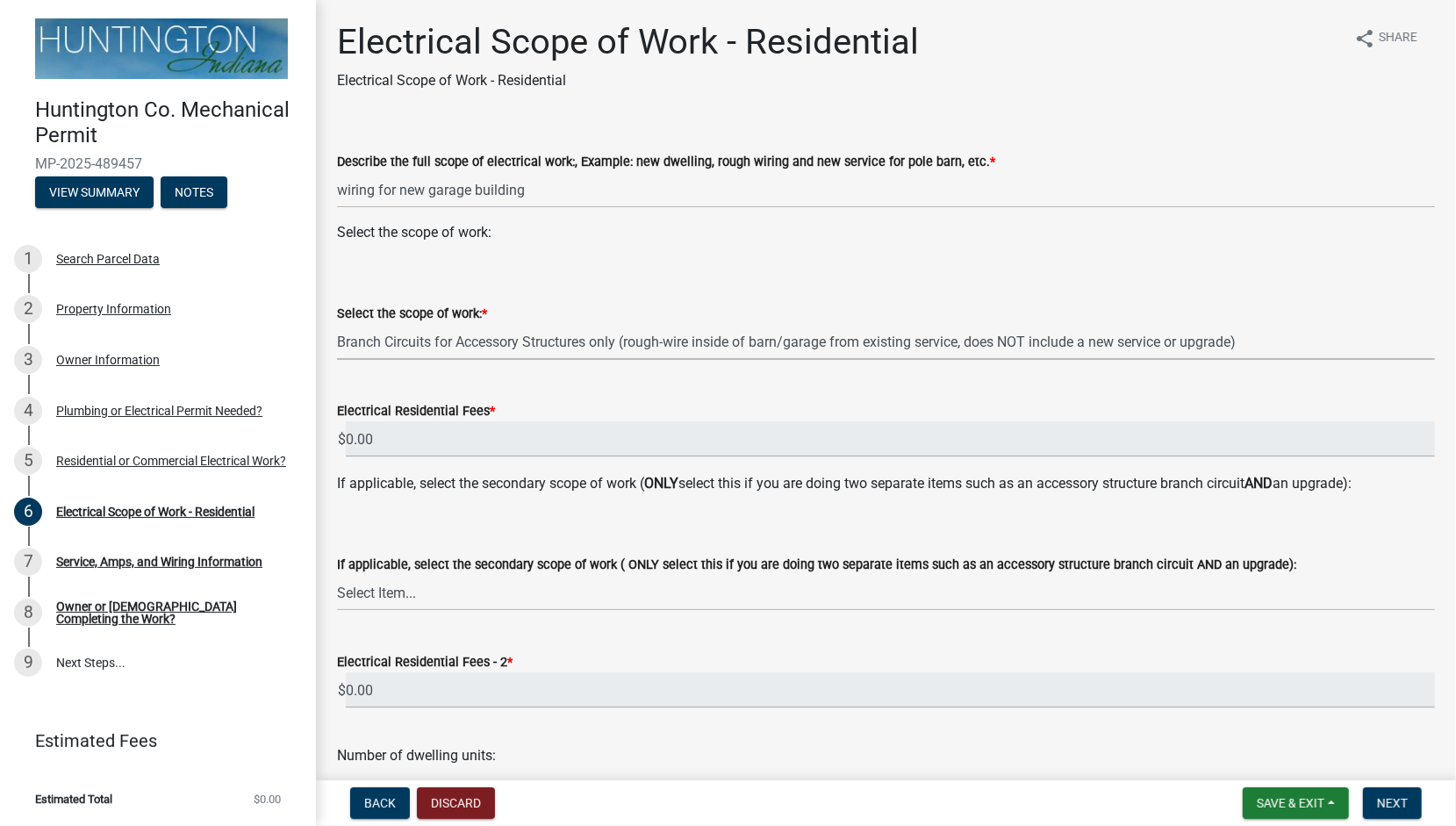
click at [337, 324] on select "Select Item... New Service (new meter base installation) Upgrade (includes relo…" at bounding box center [886, 342] width 1097 height 36
select select "bfe1b4c0-52c4-44d6-acb3-c7dc706a6978"
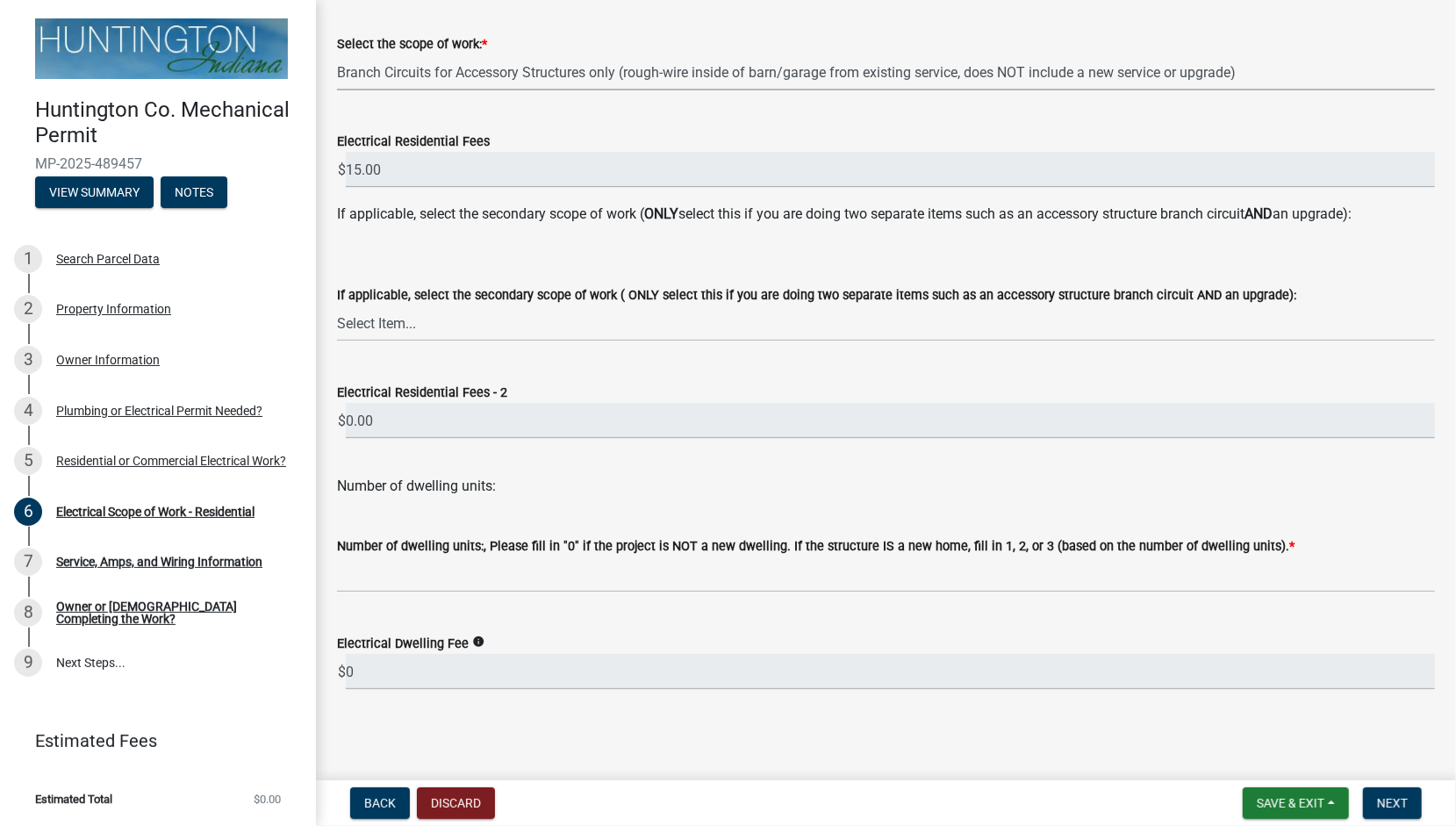
scroll to position [271, 0]
click at [390, 572] on input "text" at bounding box center [886, 573] width 1097 height 36
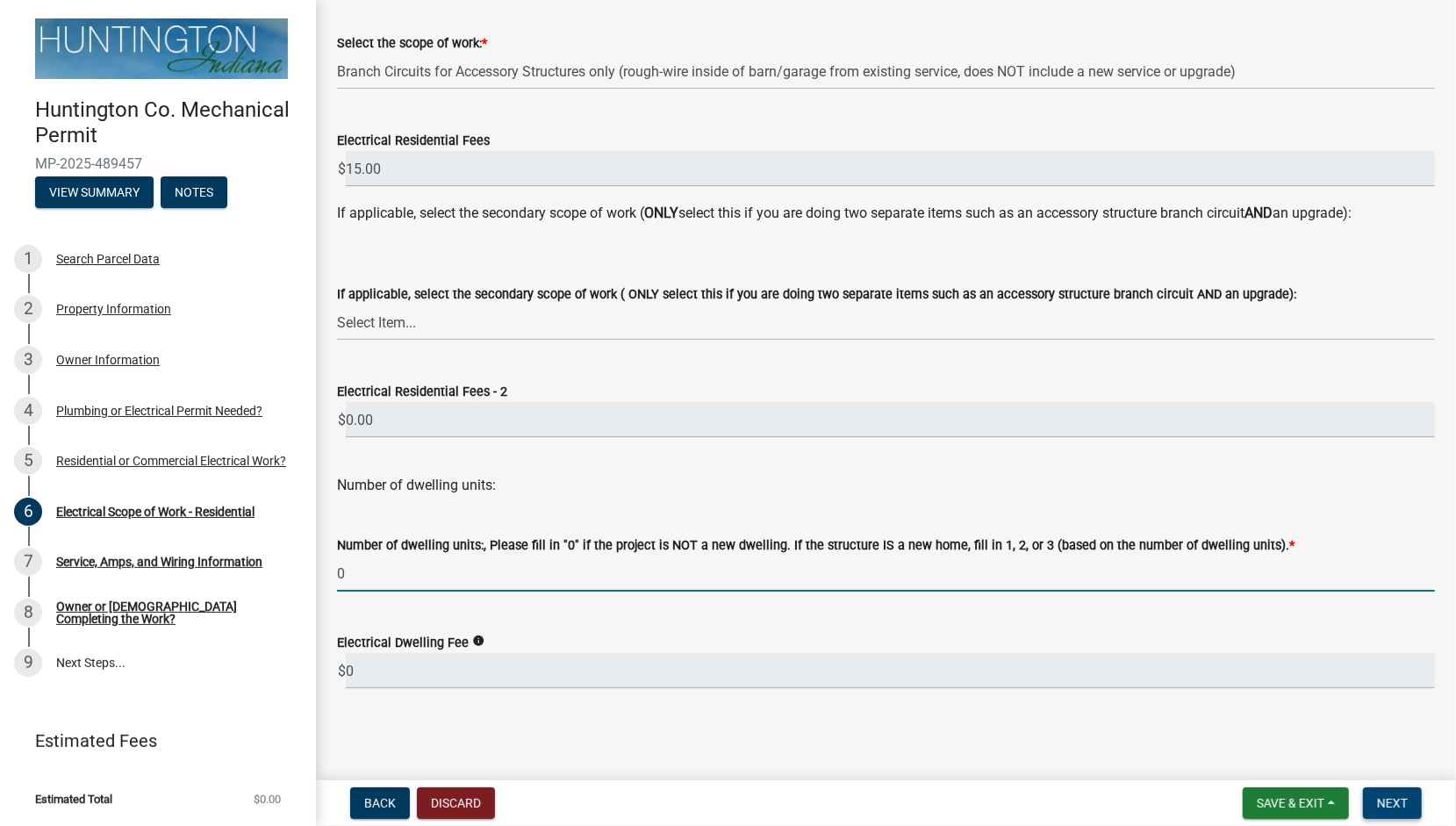
type input "0"
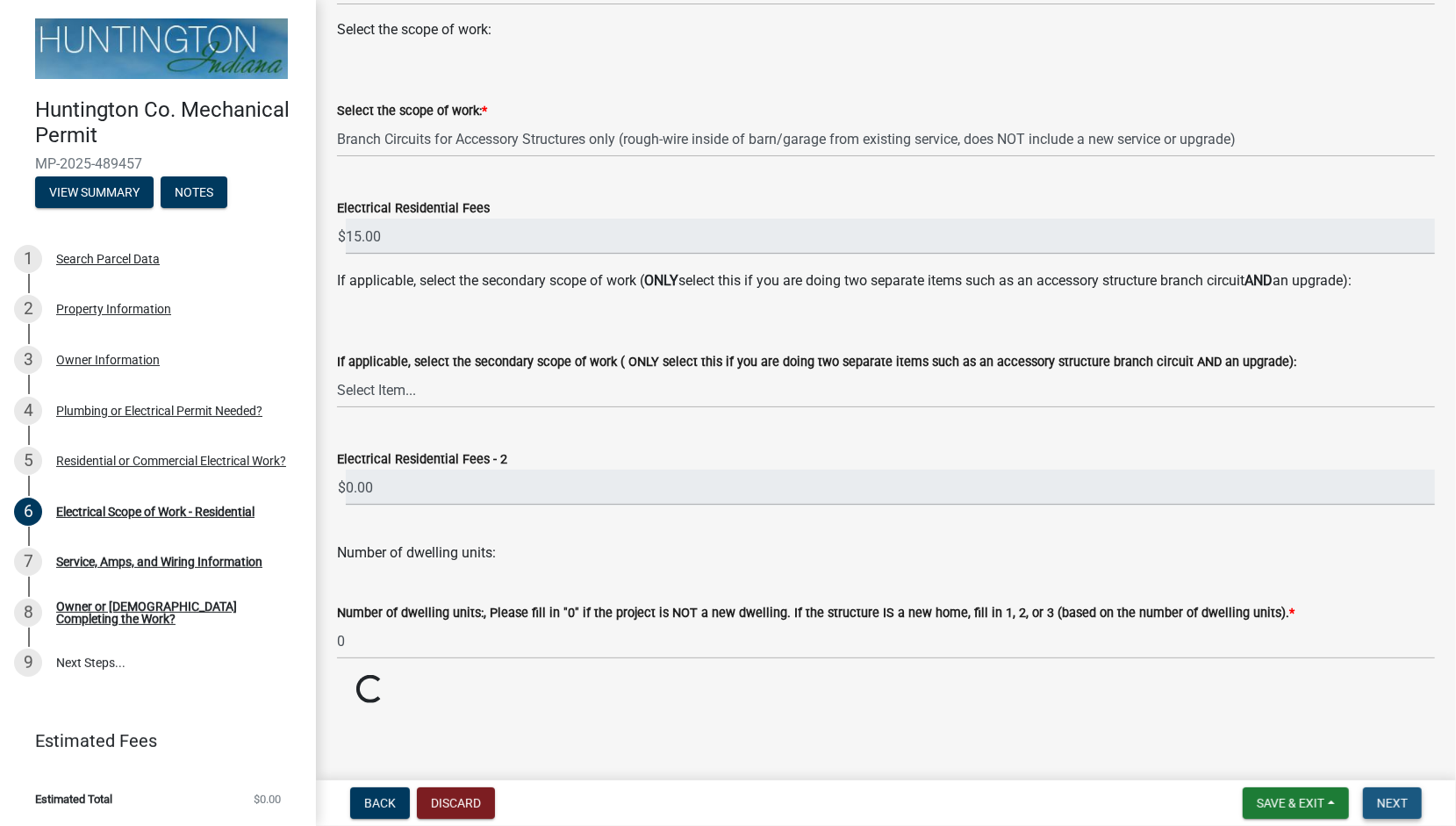
click at [1378, 800] on span "Next" at bounding box center [1392, 802] width 30 height 14
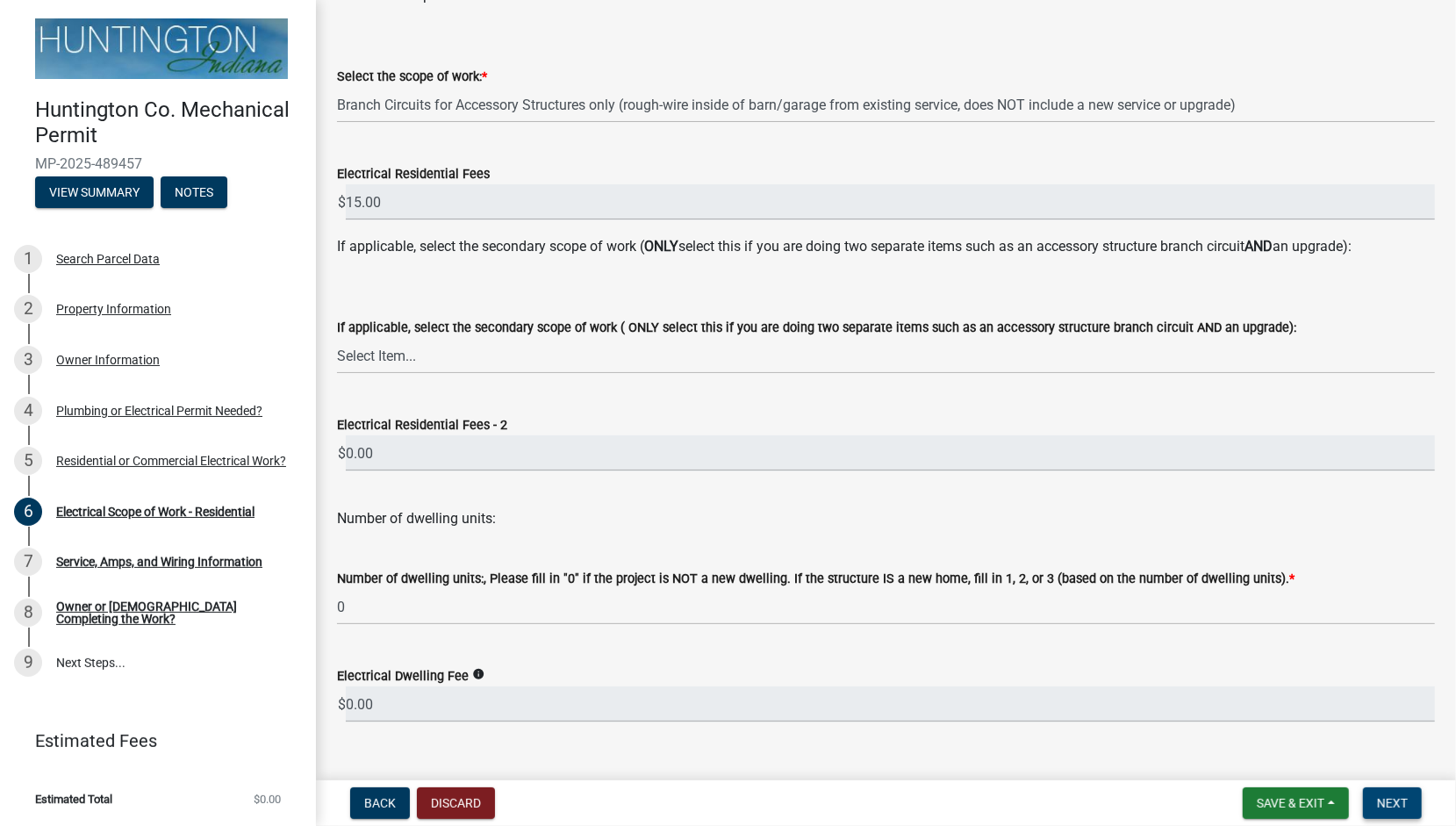
scroll to position [271, 0]
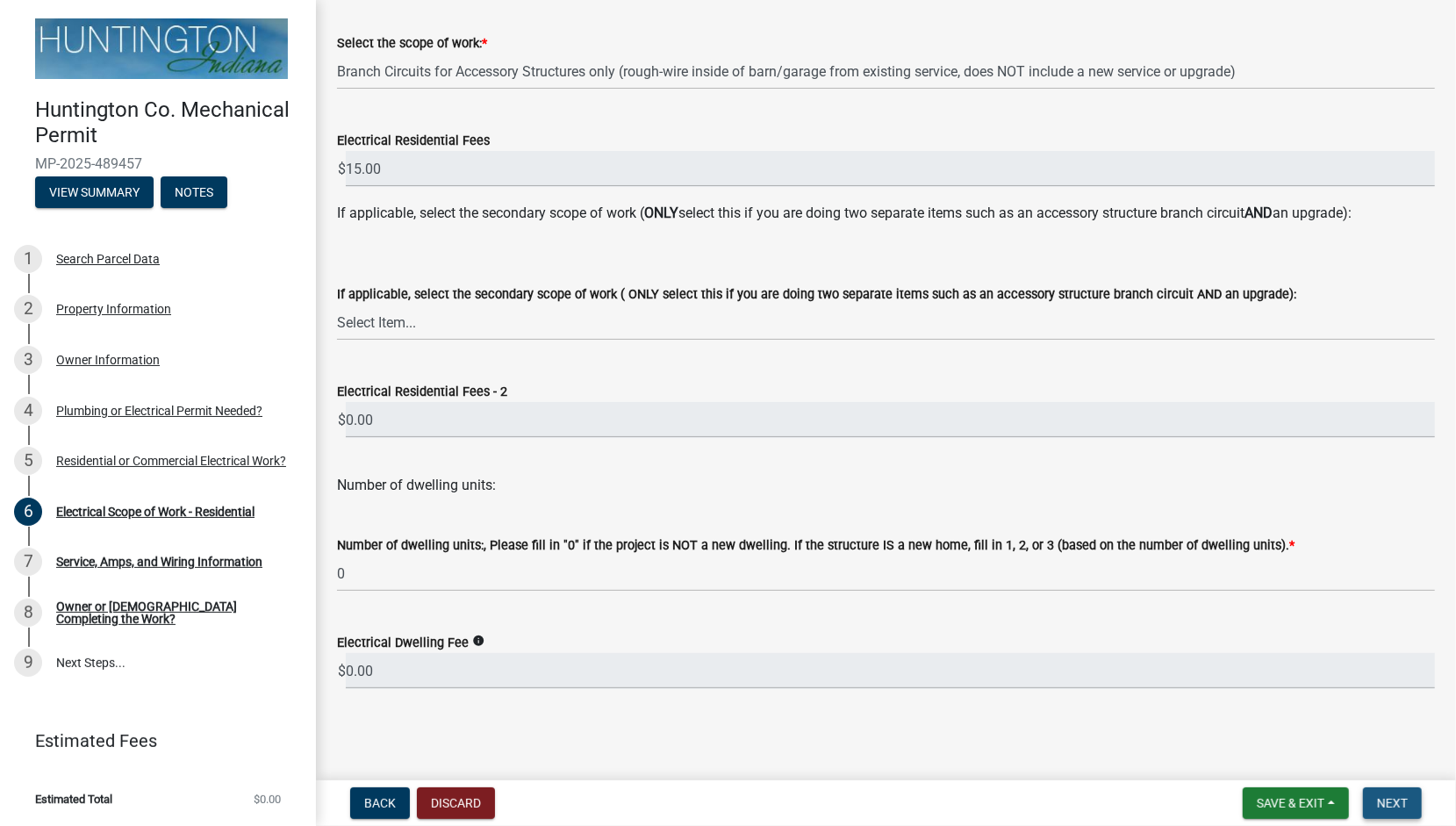
click at [1388, 798] on span "Next" at bounding box center [1392, 802] width 30 height 14
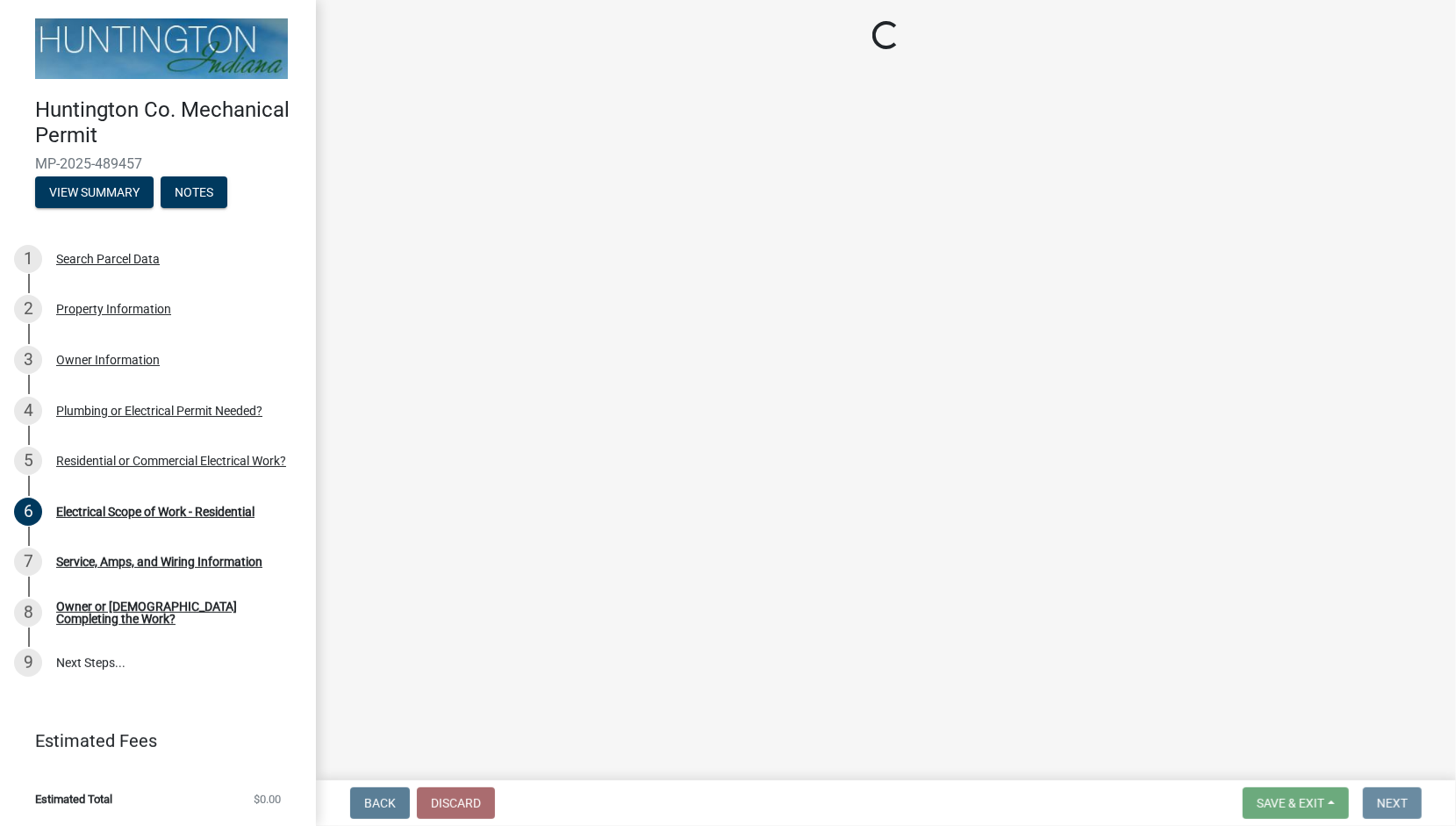
scroll to position [0, 0]
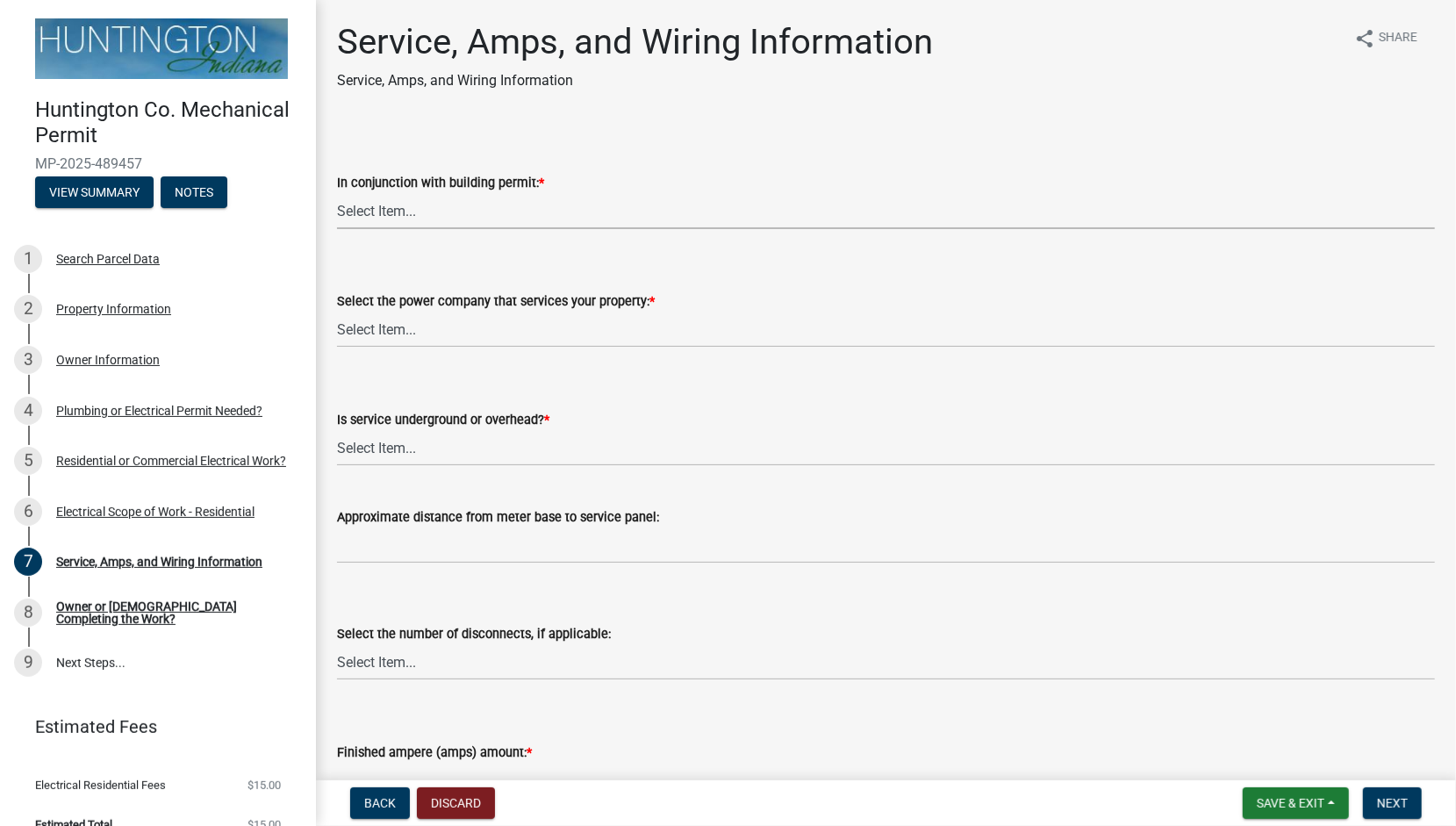
click at [414, 201] on select "Select Item... Yes No" at bounding box center [886, 211] width 1097 height 36
click at [337, 193] on select "Select Item... Yes No" at bounding box center [886, 211] width 1097 height 36
select select "b5401265-710a-437d-bfc0-f060779c66cc"
click at [442, 312] on select "Select Item... Duke Energy Northeastern REMC Wabash County REMC [PERSON_NAME] U…" at bounding box center [886, 329] width 1097 height 36
click at [337, 311] on select "Select Item... Duke Energy Northeastern REMC Wabash County REMC [PERSON_NAME] U…" at bounding box center [886, 329] width 1097 height 36
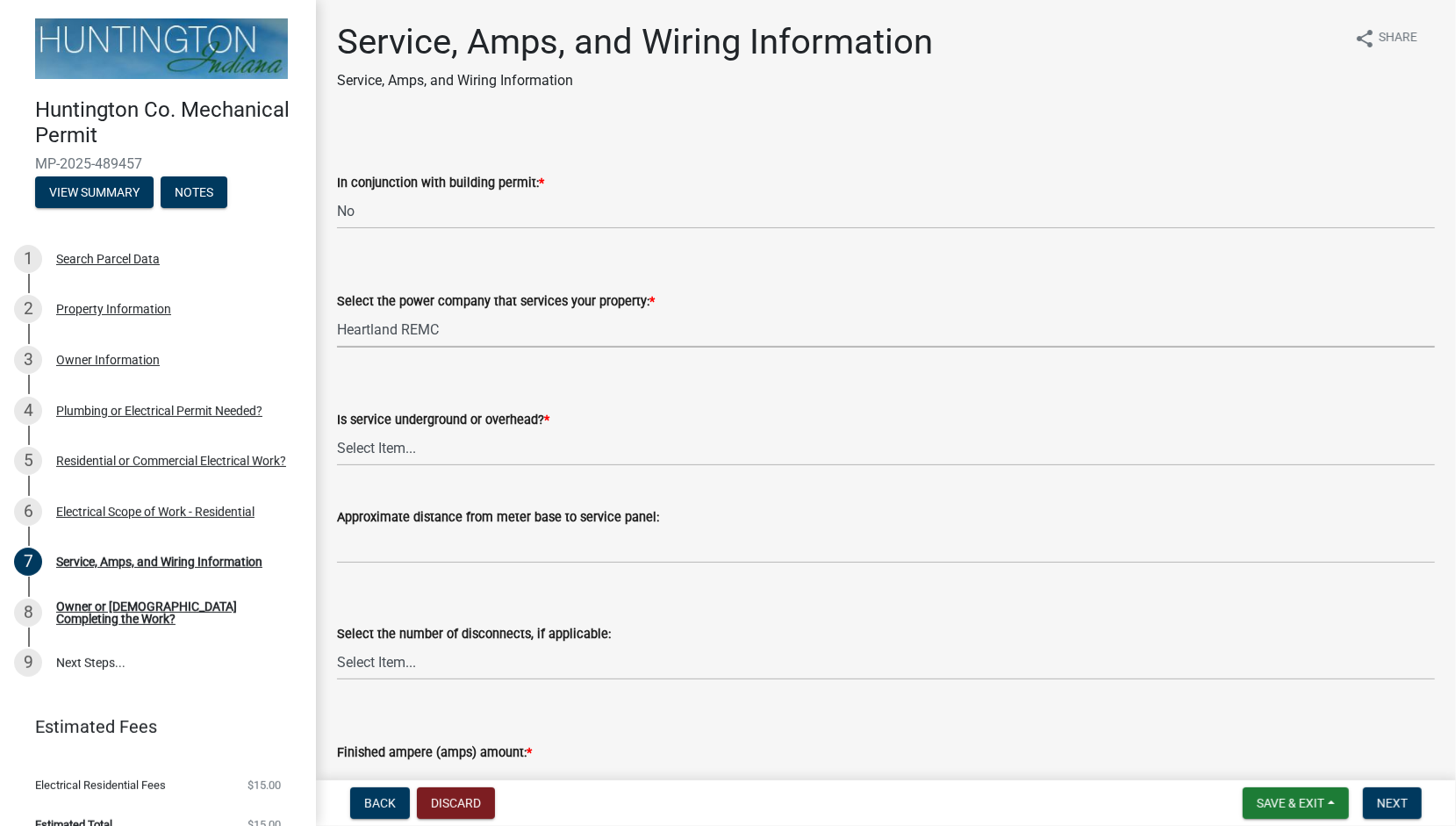
select select "c367502c-c792-4ca6-b28c-e3bf444e9dd0"
click at [403, 447] on select "Select Item... Underground Overhead" at bounding box center [886, 448] width 1097 height 36
click at [337, 431] on select "Select Item... Underground Overhead" at bounding box center [886, 448] width 1097 height 36
select select "ae88532c-6f26-494f-9fbf-7b0ffd7225c9"
drag, startPoint x: 1442, startPoint y: 386, endPoint x: 1447, endPoint y: 423, distance: 37.3
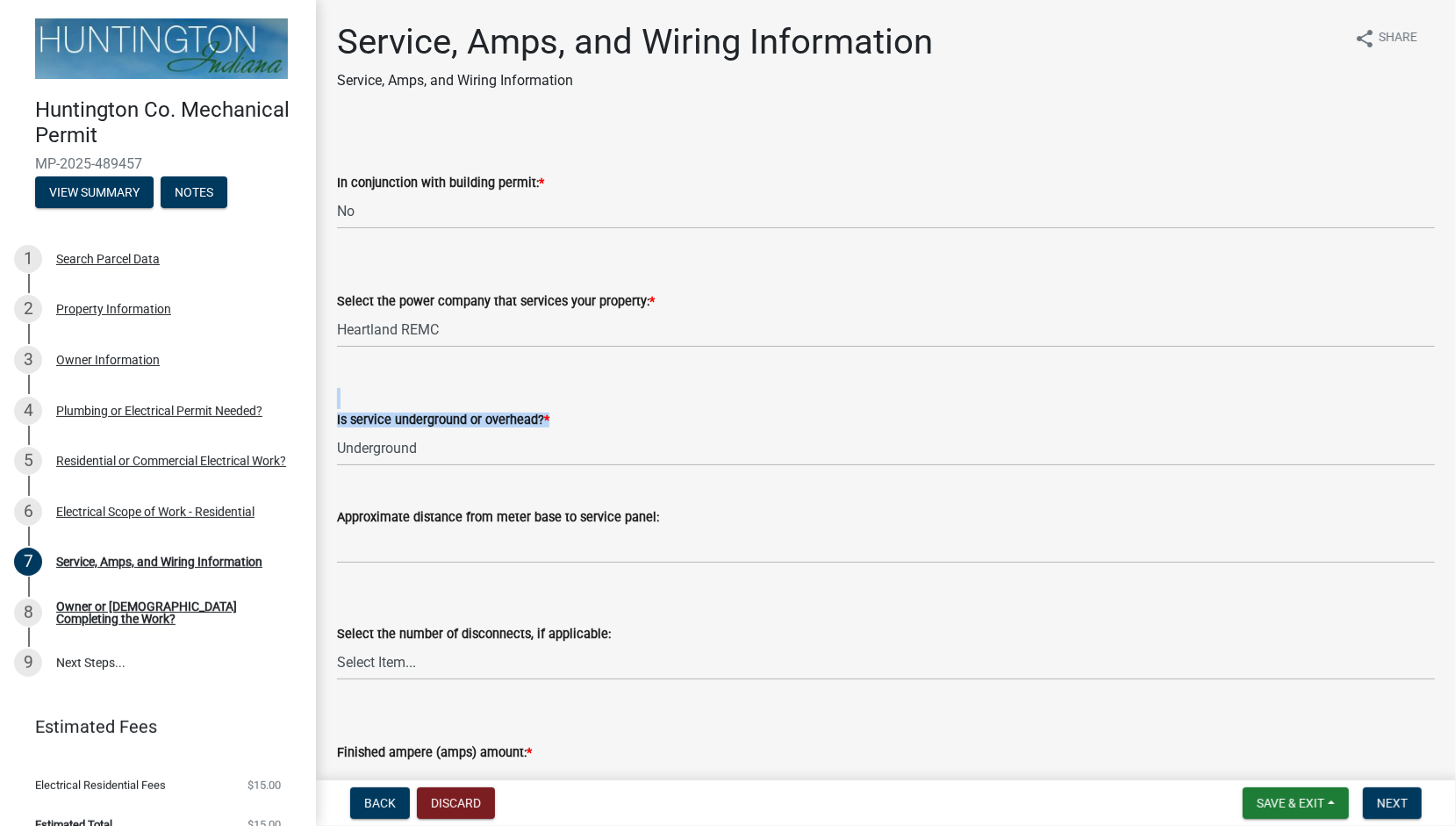
click at [1447, 423] on main "Service, Amps, and Wiring Information Service, Amps, and Wiring Information sha…" at bounding box center [886, 386] width 1140 height 773
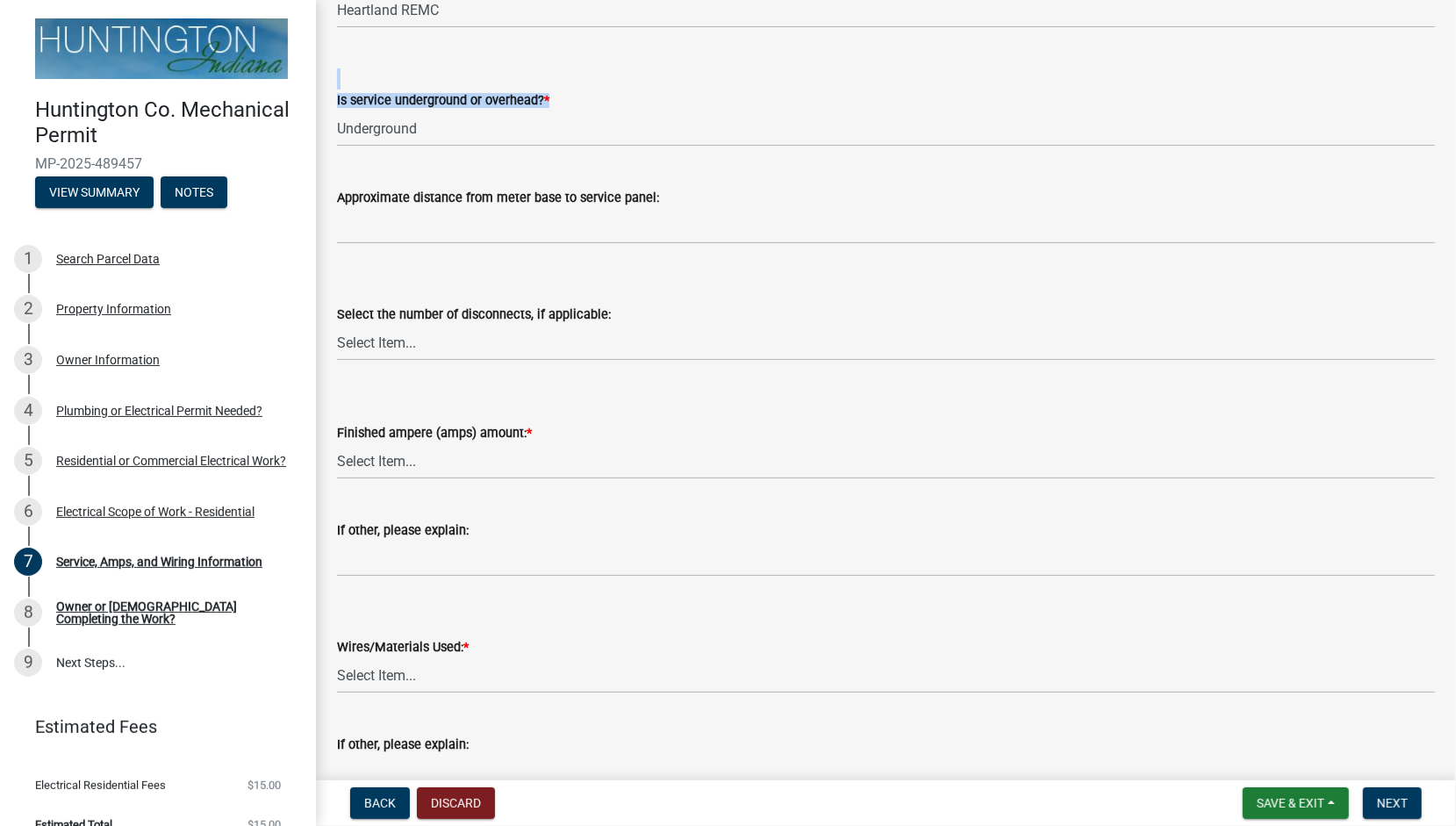
scroll to position [323, 0]
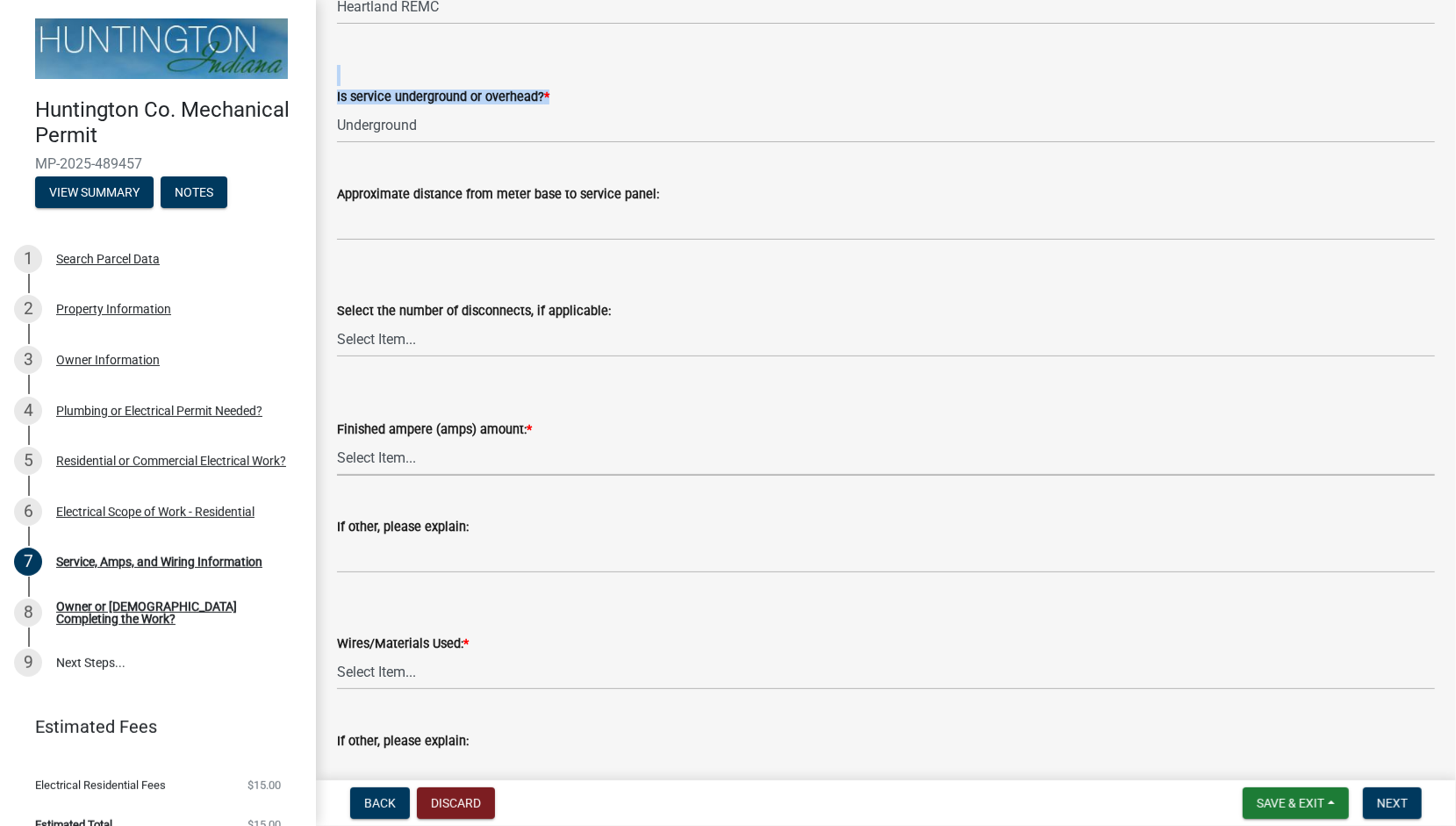
click at [408, 455] on select "Select Item... 100 amp 200 amp 400 amp other" at bounding box center [886, 458] width 1097 height 36
click at [337, 440] on select "Select Item... 100 amp 200 amp 400 amp other" at bounding box center [886, 458] width 1097 height 36
select select "a444adeb-efd2-4352-a035-3875d9defab1"
click at [431, 670] on select "Select Item... 2 AWG Aluminum 4 AWG Copper 2-4/0 or 1-1/0 Aluminum 2/0 Copper 2…" at bounding box center [886, 672] width 1097 height 36
click at [972, 449] on select "Select Item... 100 amp 200 amp 400 amp other" at bounding box center [886, 458] width 1097 height 36
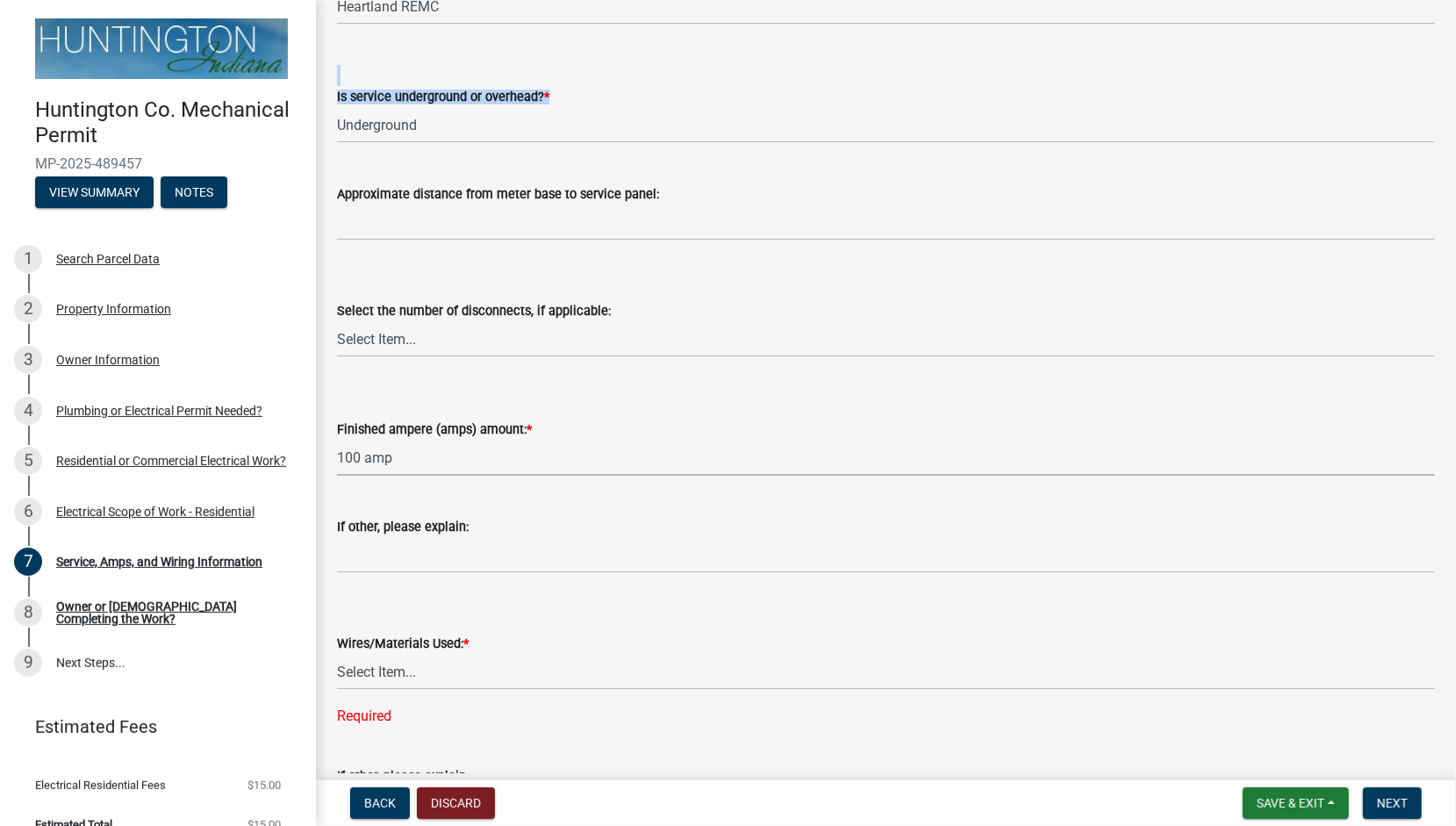
click at [429, 451] on select "Select Item... 100 amp 200 amp 400 amp other" at bounding box center [886, 458] width 1097 height 36
click at [419, 670] on select "Select Item... 2 AWG Aluminum 4 AWG Copper 2-4/0 or 1-1/0 Aluminum 2/0 Copper 2…" at bounding box center [886, 672] width 1097 height 36
click at [337, 654] on select "Select Item... 2 AWG Aluminum 4 AWG Copper 2-4/0 or 1-1/0 Aluminum 2/0 Copper 2…" at bounding box center [886, 672] width 1097 height 36
select select "01deca9e-02f1-483e-b0b4-4d703666bcbb"
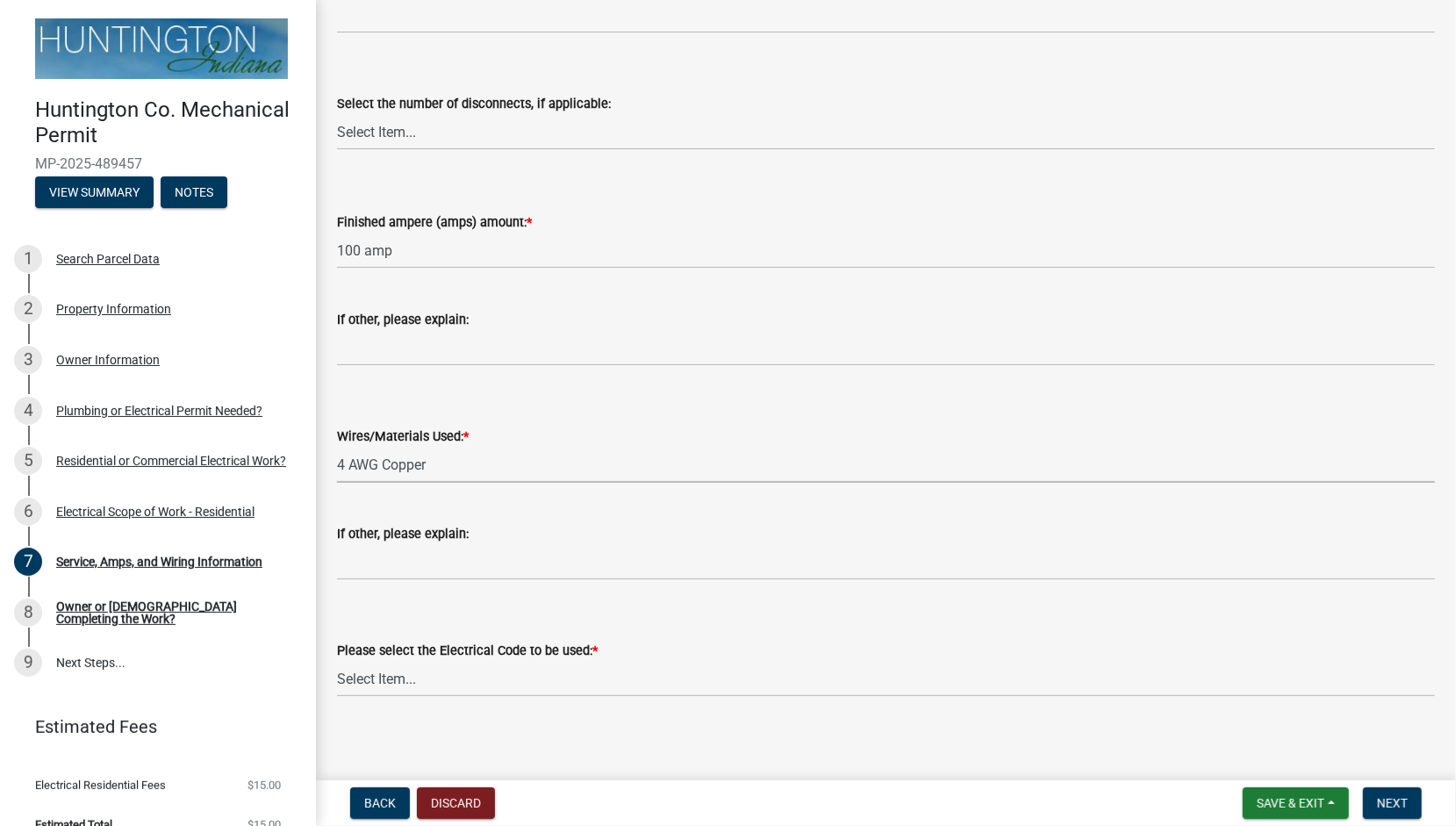
scroll to position [537, 0]
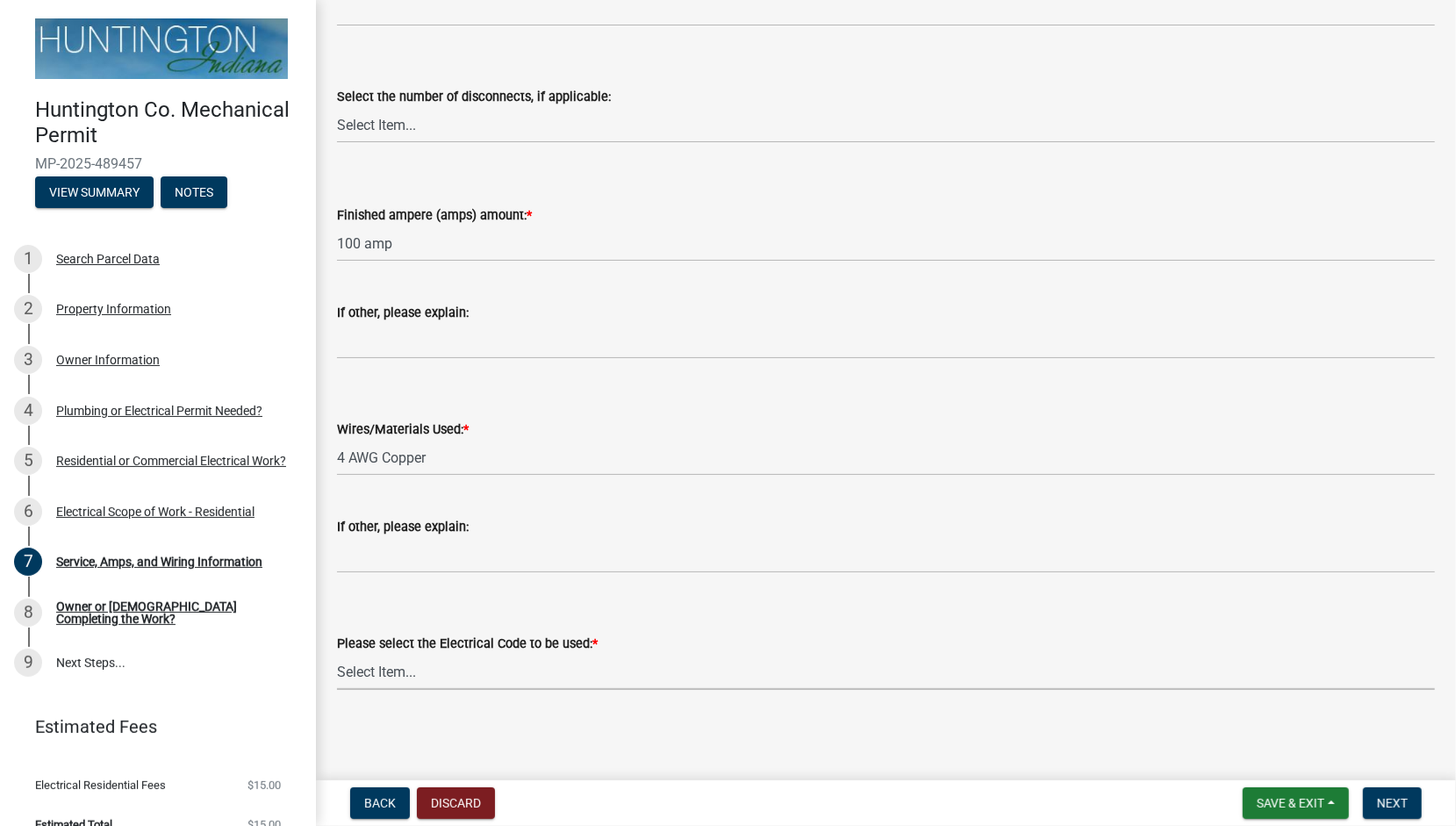
click at [390, 674] on select "Select Item... [US_STATE] Electrical Code One & Two Family Dwelling Code" at bounding box center [886, 672] width 1097 height 36
click at [377, 672] on select "Select Item... [US_STATE] Electrical Code One & Two Family Dwelling Code" at bounding box center [886, 672] width 1097 height 36
click at [337, 654] on select "Select Item... [US_STATE] Electrical Code One & Two Family Dwelling Code" at bounding box center [886, 672] width 1097 height 36
select select "5aeea631-e80a-4ba0-b39f-f5c26114ddfc"
click at [1383, 796] on span "Next" at bounding box center [1392, 802] width 30 height 14
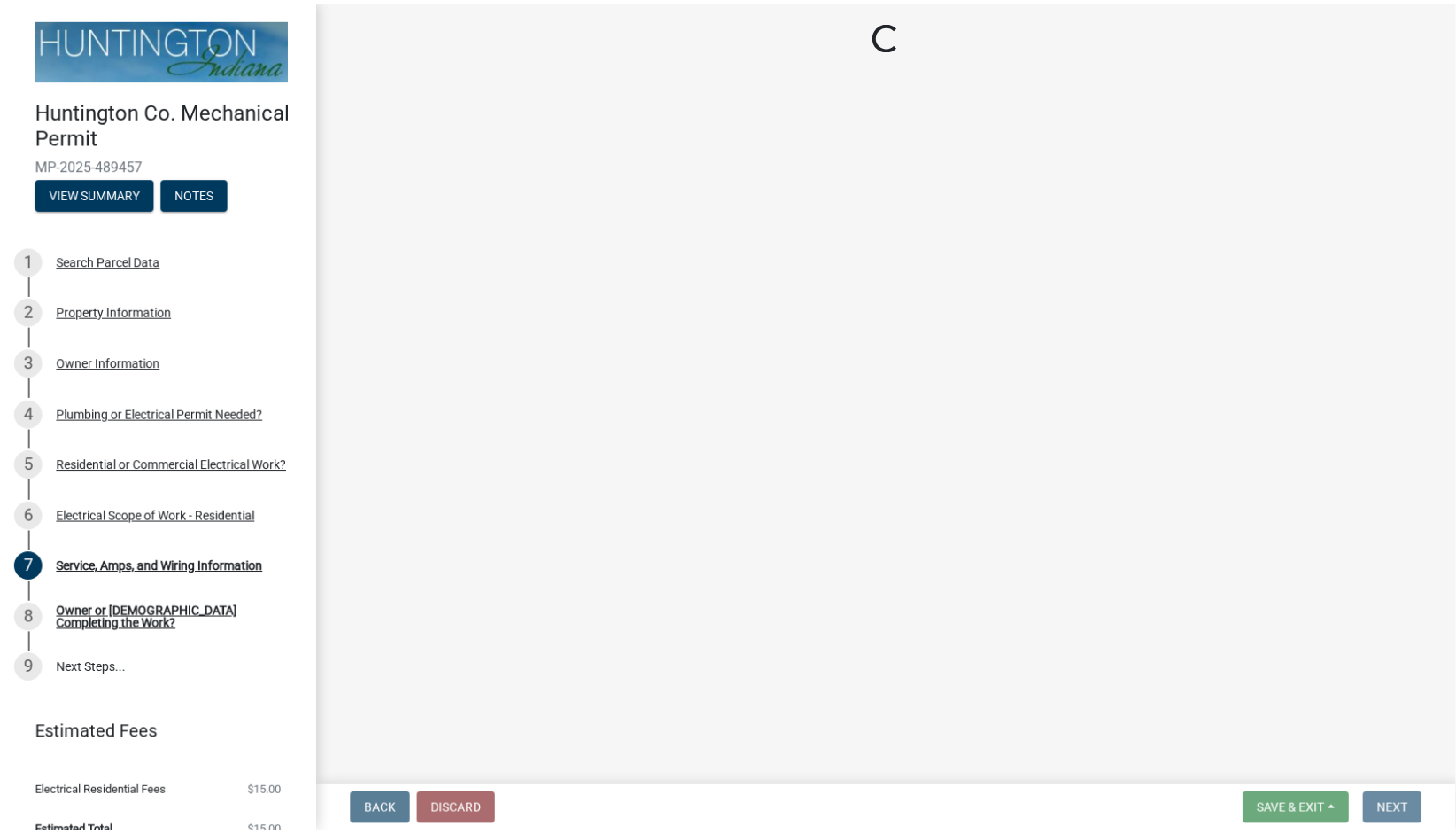
scroll to position [0, 0]
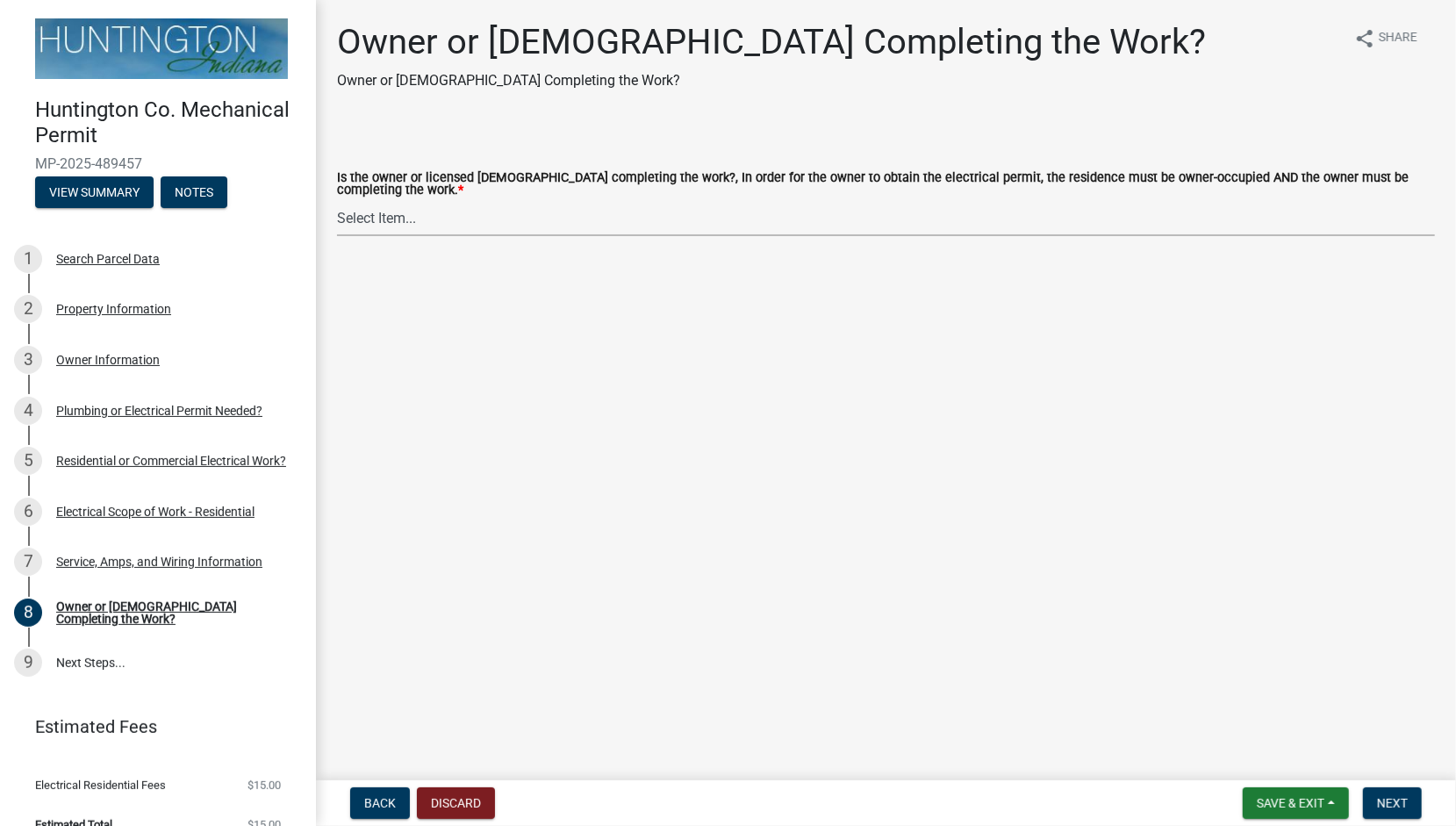
click at [370, 214] on select "Select Item... owner contractor" at bounding box center [886, 218] width 1097 height 36
click at [337, 201] on select "Select Item... owner contractor" at bounding box center [886, 218] width 1097 height 36
select select "da32b6f8-dc02-4eb1-a03d-6a8560406675"
click at [1377, 794] on button "Next" at bounding box center [1393, 802] width 59 height 31
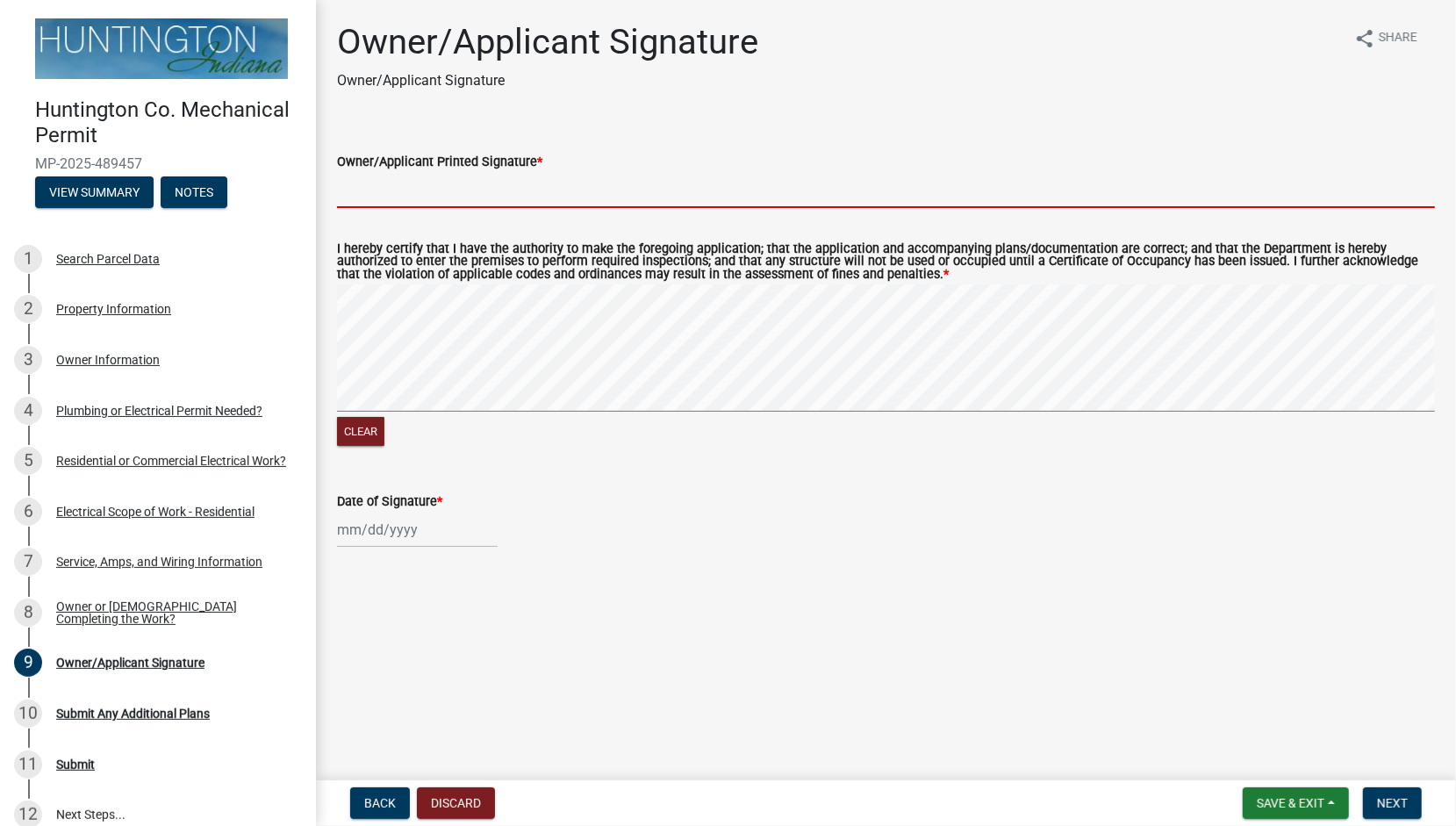
click at [400, 182] on input "Owner/Applicant Printed Signature *" at bounding box center [886, 190] width 1097 height 36
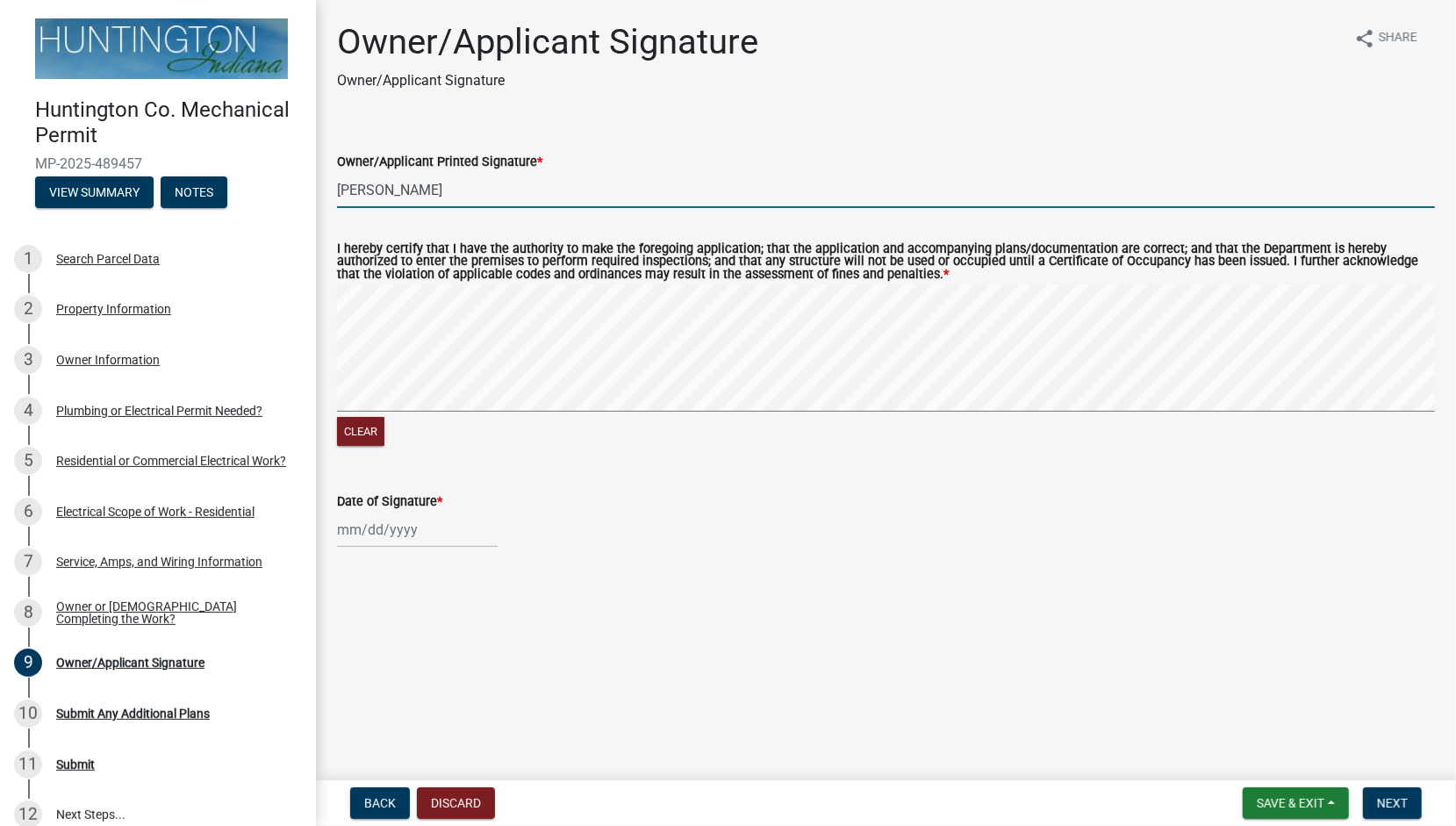
type input "[PERSON_NAME]"
click at [379, 525] on div at bounding box center [417, 530] width 161 height 36
select select "10"
select select "2025"
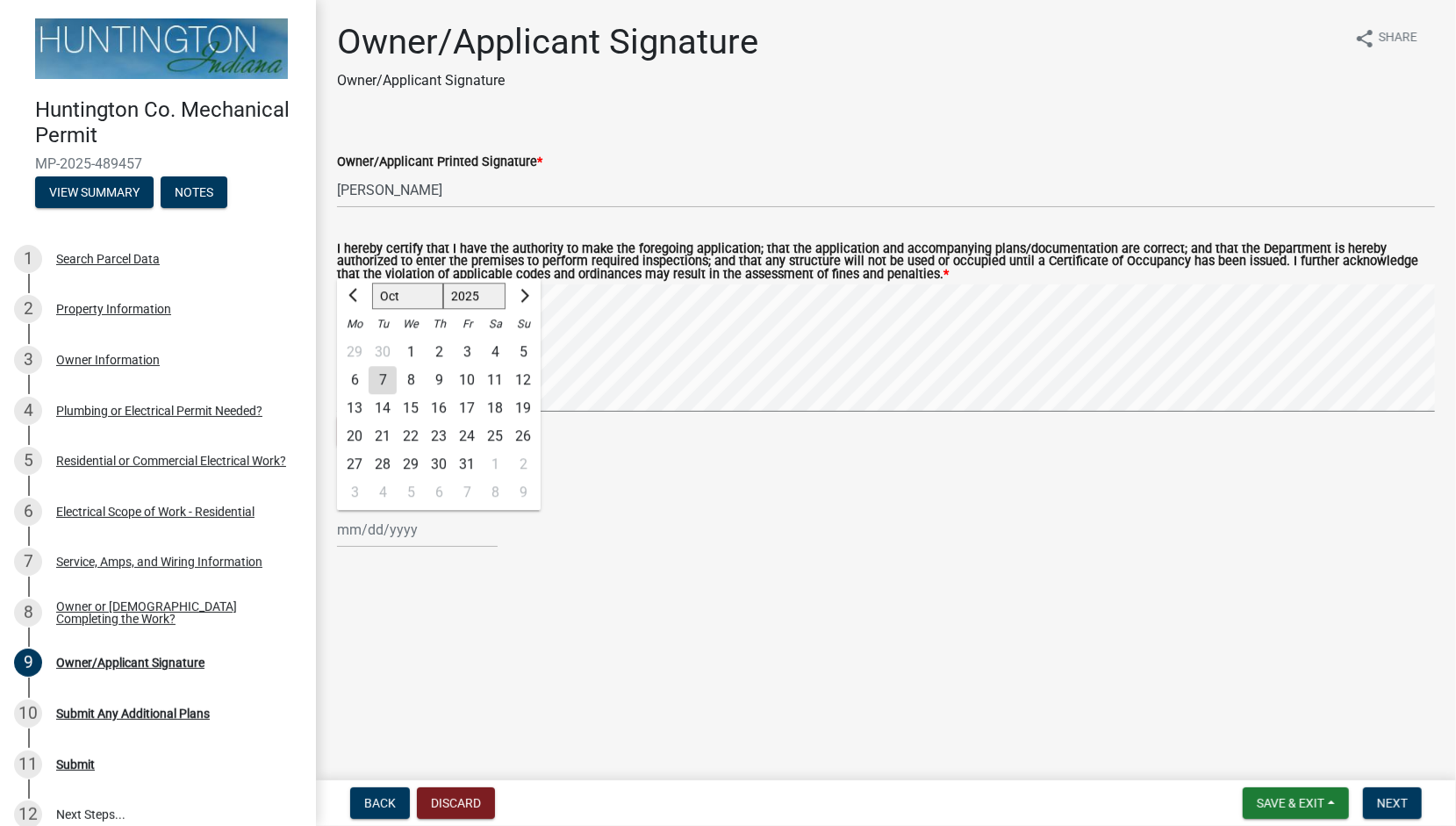
click at [381, 381] on div "7" at bounding box center [383, 380] width 28 height 28
type input "[DATE]"
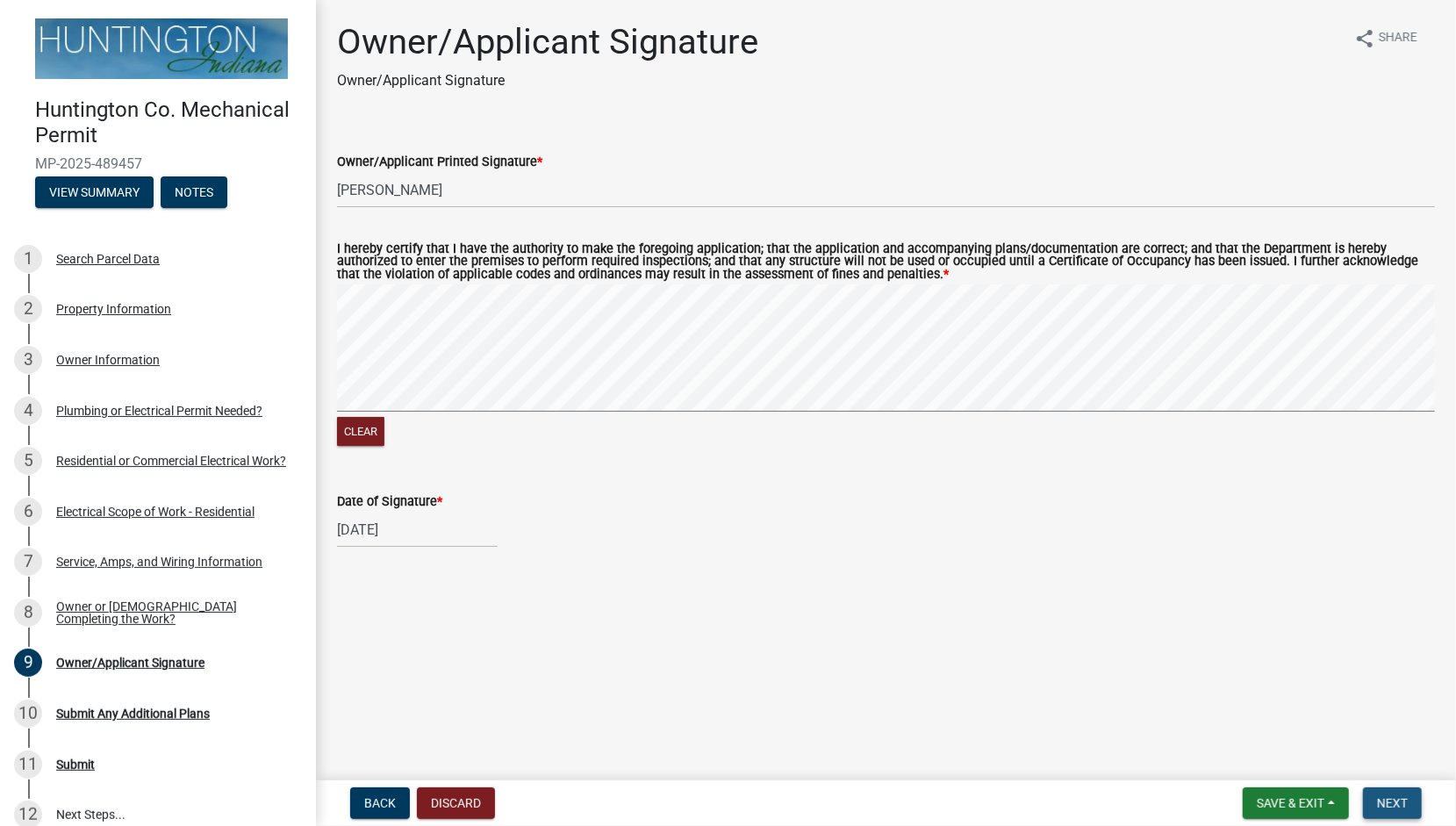
click at [1395, 800] on span "Next" at bounding box center [1392, 802] width 30 height 14
click at [510, 416] on signature-pad at bounding box center [886, 351] width 1097 height 133
drag, startPoint x: 682, startPoint y: 413, endPoint x: 672, endPoint y: 427, distance: 17.2
click at [672, 427] on div "Clear" at bounding box center [886, 367] width 1097 height 166
click at [677, 421] on div "Clear" at bounding box center [886, 367] width 1097 height 166
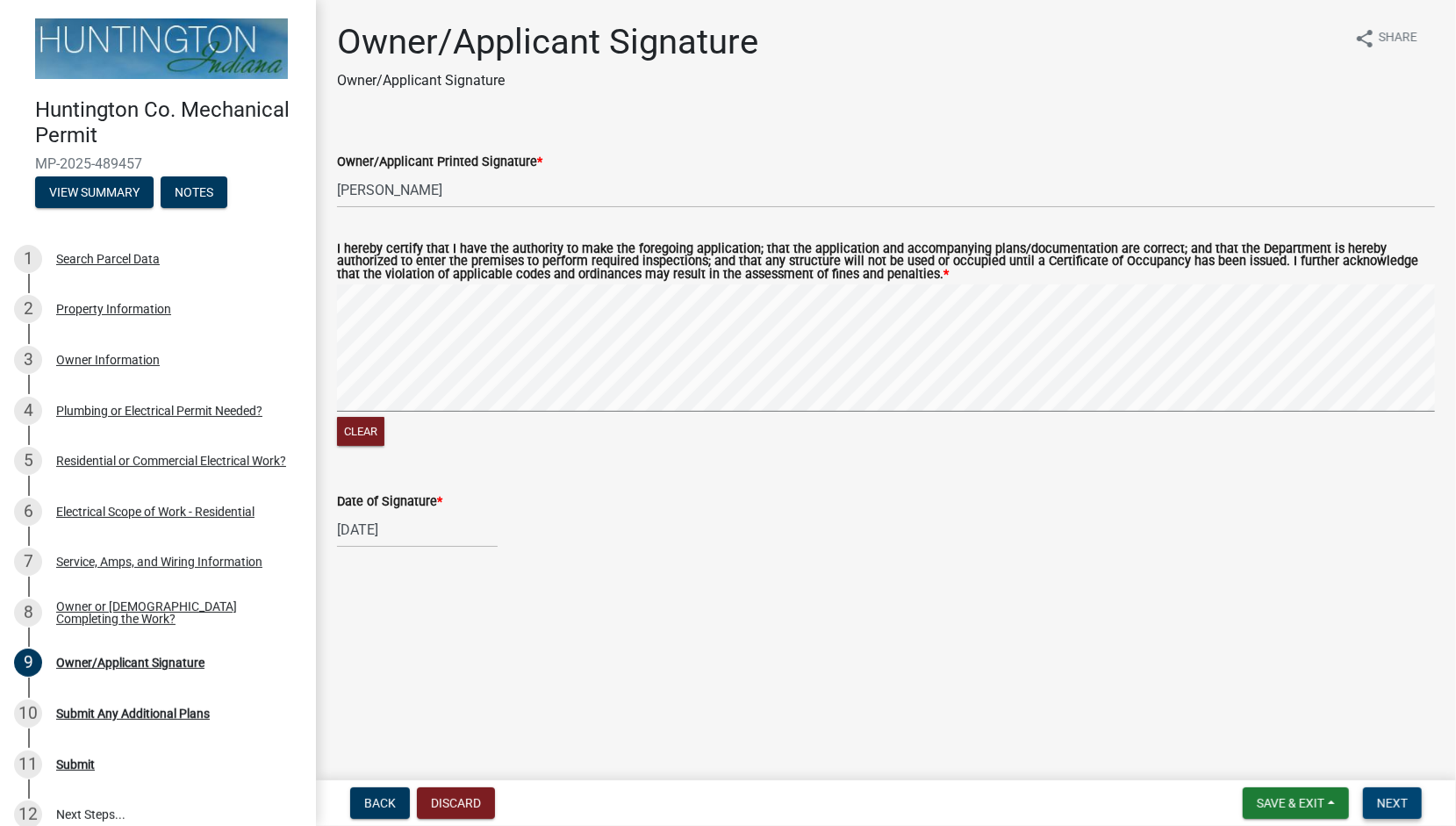
click at [1381, 794] on button "Next" at bounding box center [1393, 802] width 59 height 31
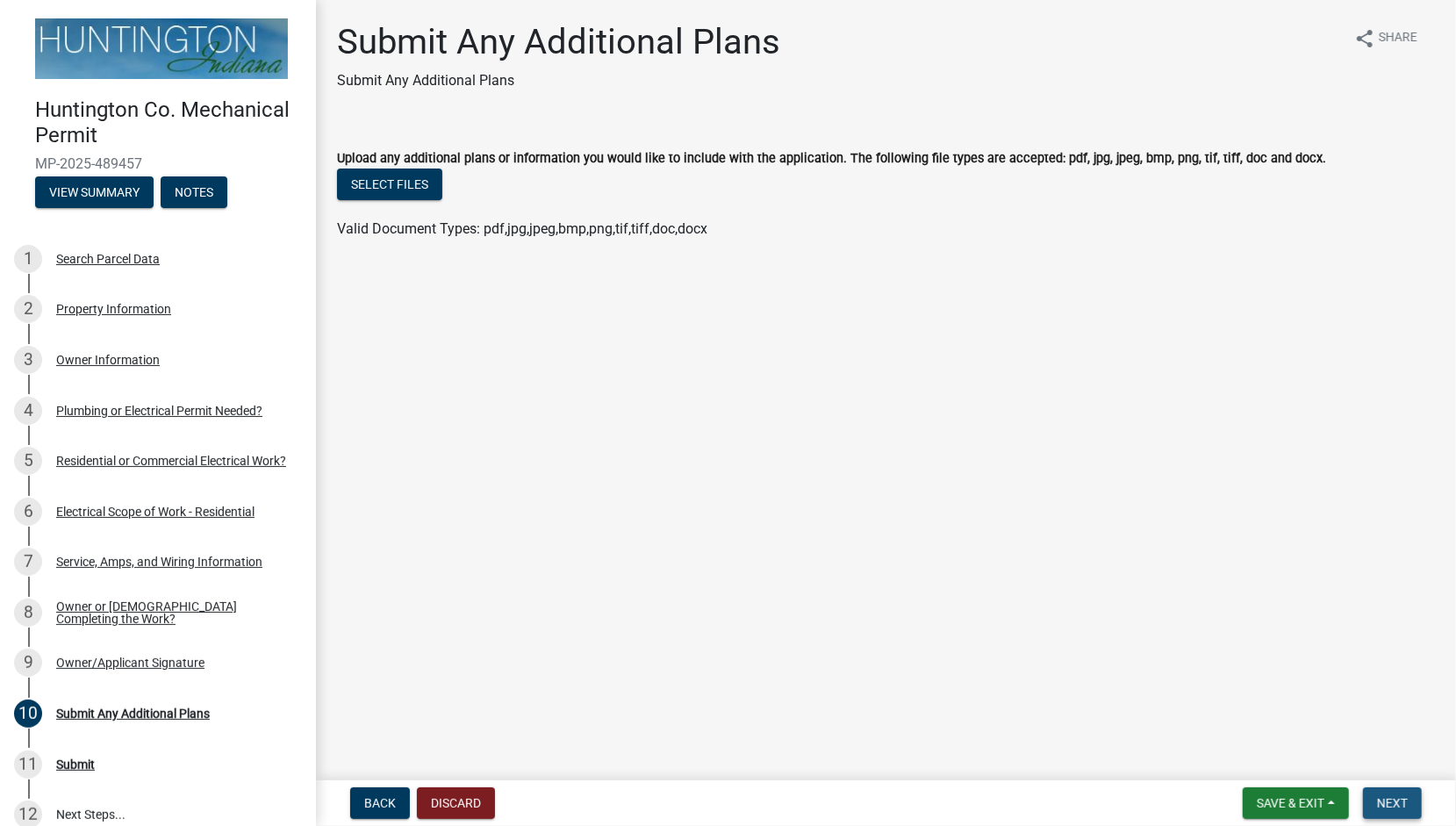
click at [1390, 800] on span "Next" at bounding box center [1392, 802] width 30 height 14
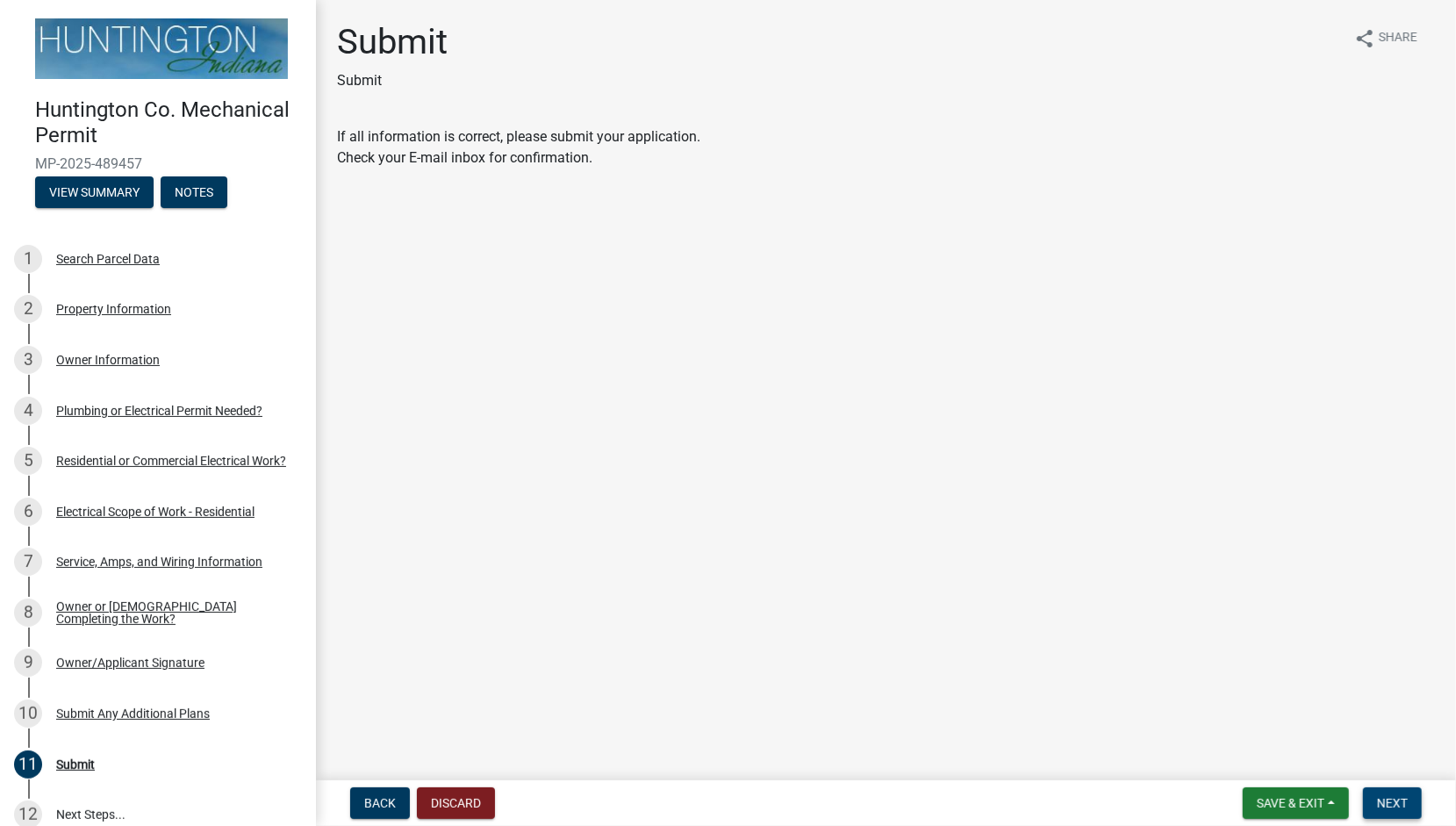
click at [1390, 800] on span "Next" at bounding box center [1392, 802] width 30 height 14
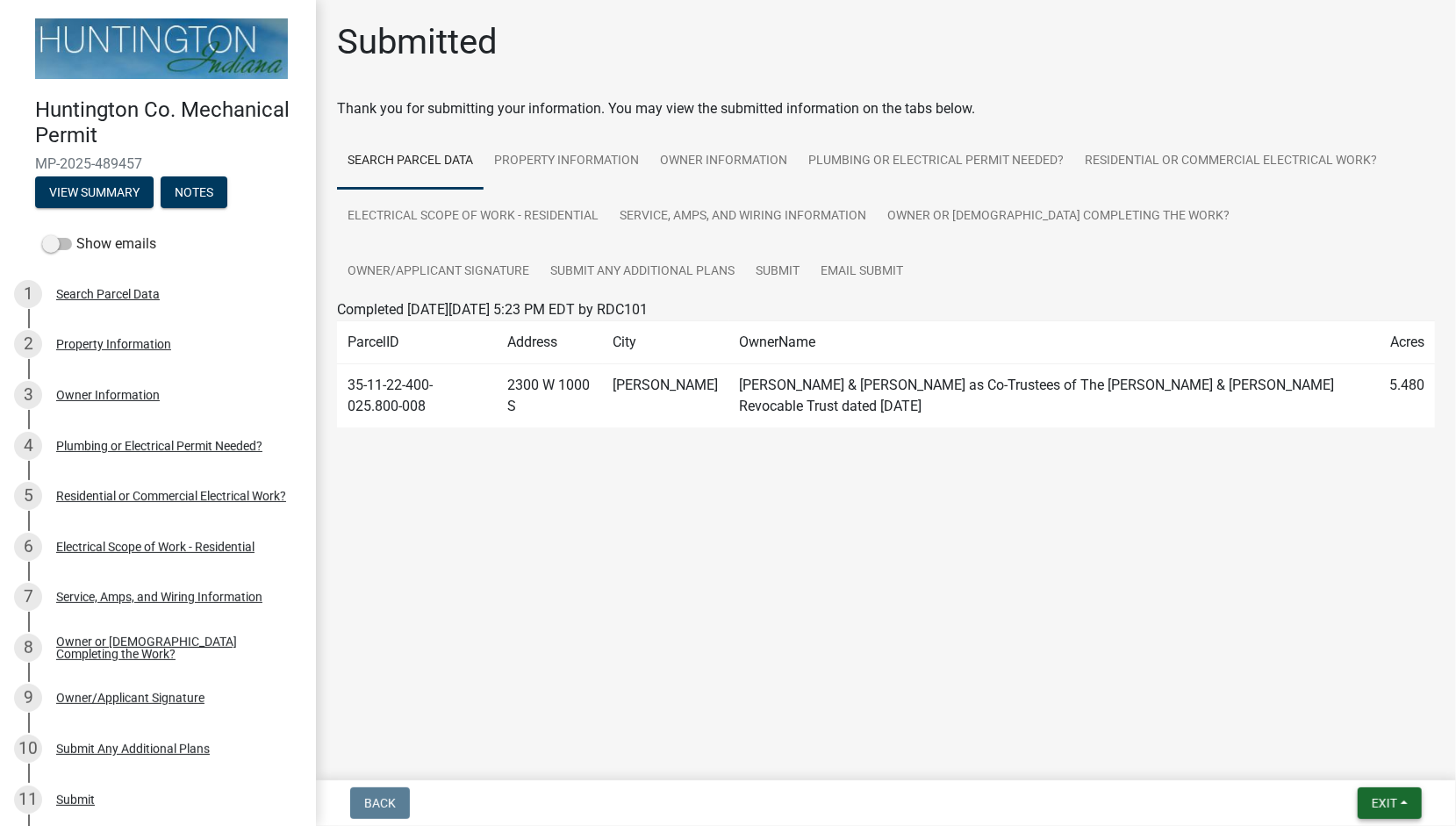
click at [1391, 800] on span "Exit" at bounding box center [1384, 802] width 26 height 14
click at [1339, 758] on button "Save & Exit" at bounding box center [1352, 757] width 140 height 43
